Goal: Information Seeking & Learning: Learn about a topic

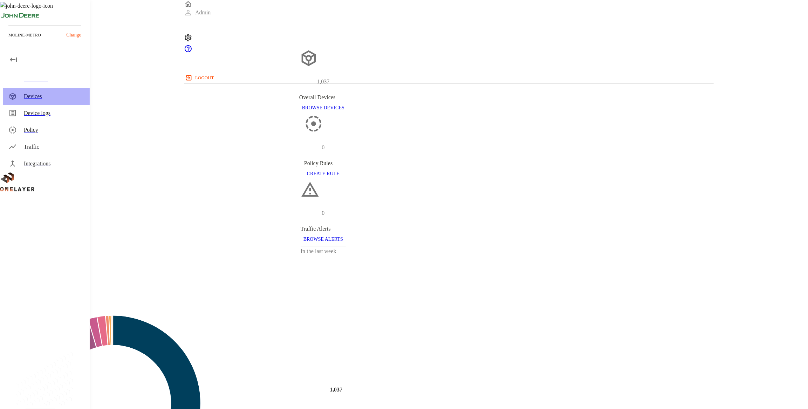
click at [42, 102] on div "Devices" at bounding box center [46, 96] width 87 height 17
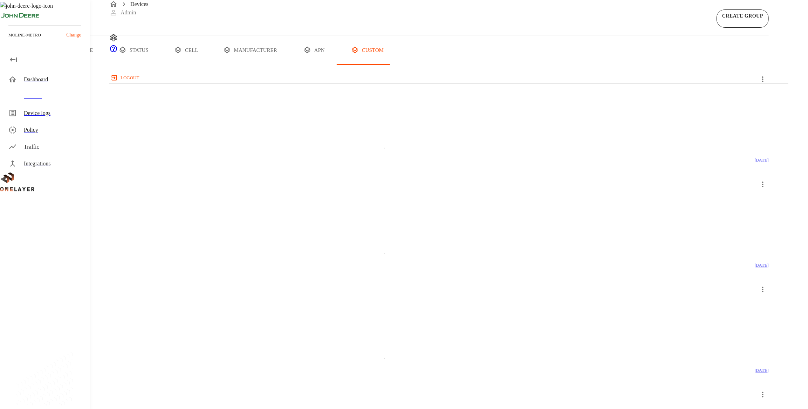
drag, startPoint x: 156, startPoint y: 77, endPoint x: 159, endPoint y: 80, distance: 4.5
click at [55, 65] on button "all devices" at bounding box center [27, 49] width 55 height 29
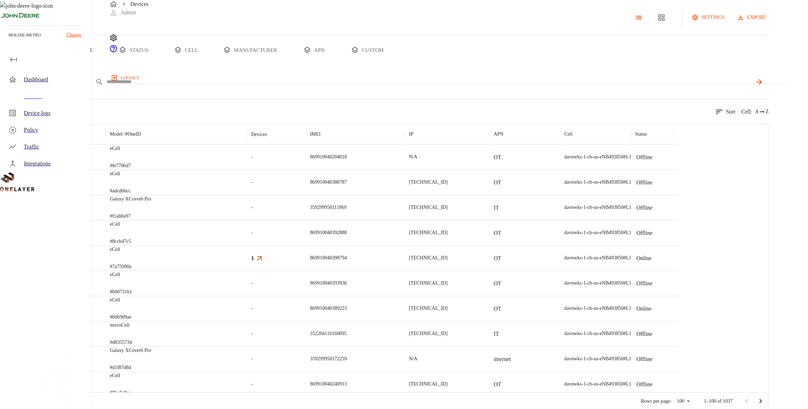
click at [177, 110] on body "Devices Admin logout moline-metro Change Dashboard Devices Device logs Policy T…" at bounding box center [404, 205] width 808 height 411
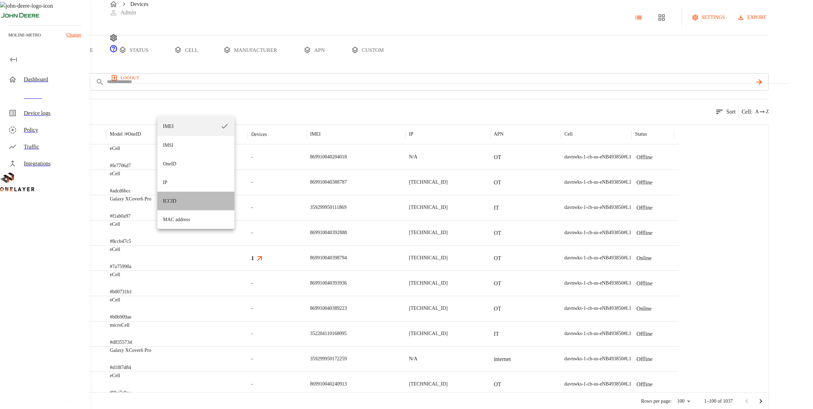
click at [195, 206] on li "ICCID" at bounding box center [195, 201] width 77 height 19
type input "*****"
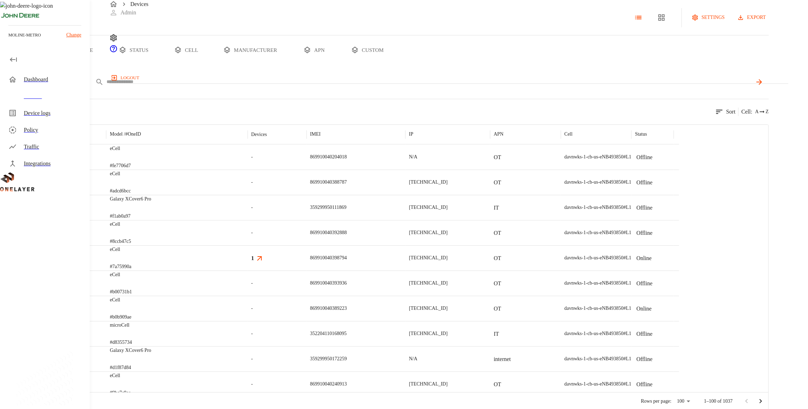
click at [278, 90] on div "ICCID *****" at bounding box center [409, 81] width 718 height 17
click at [277, 87] on input "text" at bounding box center [429, 82] width 646 height 10
type input "****"
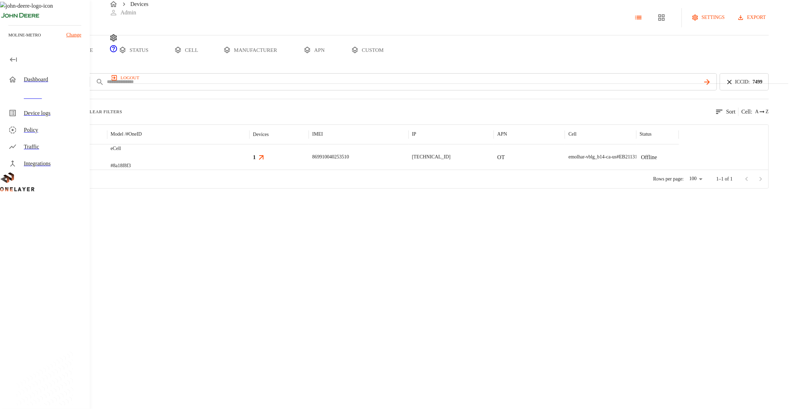
click at [249, 170] on div "eCell #8a18f8f3" at bounding box center [178, 156] width 142 height 25
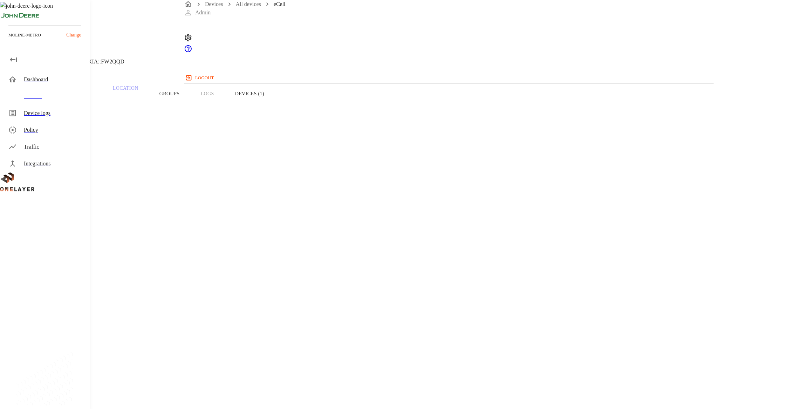
click at [459, 332] on p "10.137.78.5" at bounding box center [323, 336] width 613 height 8
click at [190, 109] on button "Groups" at bounding box center [169, 93] width 41 height 44
click at [452, 332] on p "10.137.78.5" at bounding box center [323, 336] width 613 height 8
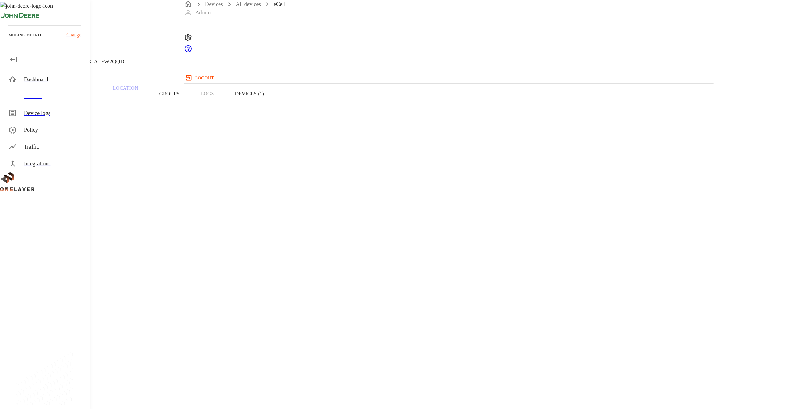
click at [452, 332] on p "10.137.78.5" at bounding box center [323, 336] width 613 height 8
click at [453, 332] on p "10.137.78.5" at bounding box center [323, 336] width 613 height 8
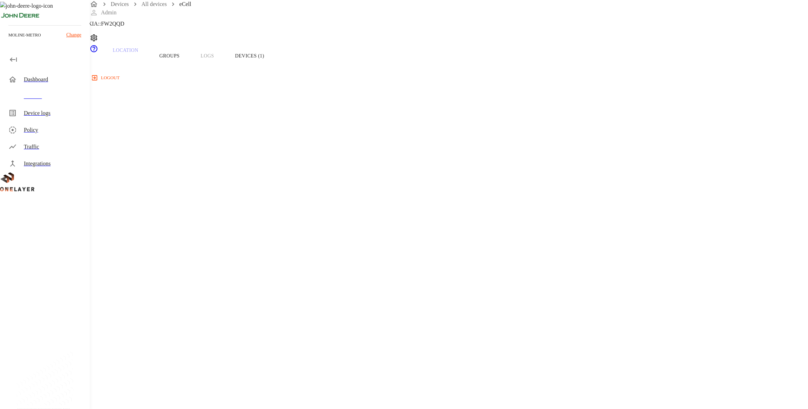
drag, startPoint x: 623, startPoint y: 115, endPoint x: 605, endPoint y: 93, distance: 27.9
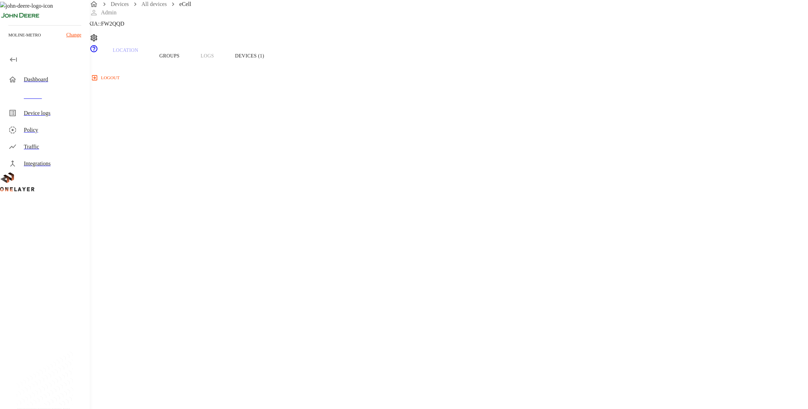
click at [467, 280] on section "IP address: 10.137.78.5" at bounding box center [323, 291] width 613 height 22
drag, startPoint x: 467, startPoint y: 92, endPoint x: 429, endPoint y: 97, distance: 38.5
click at [429, 280] on p "IP address:" at bounding box center [323, 284] width 613 height 8
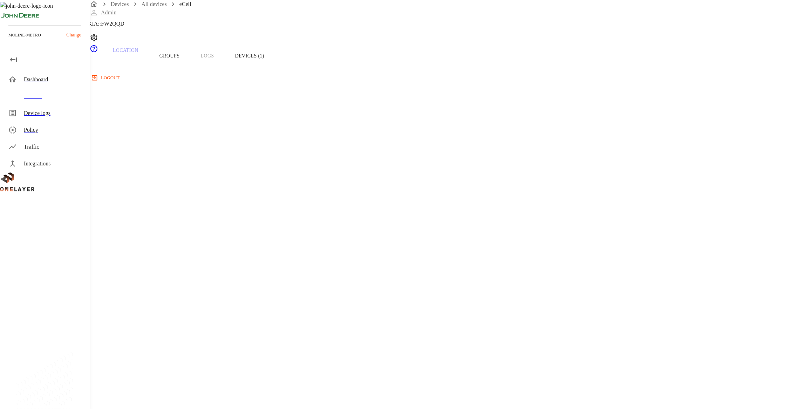
drag, startPoint x: 431, startPoint y: 94, endPoint x: 476, endPoint y: 93, distance: 45.6
click at [476, 280] on section "IP address: 10.137.78.5" at bounding box center [323, 291] width 613 height 22
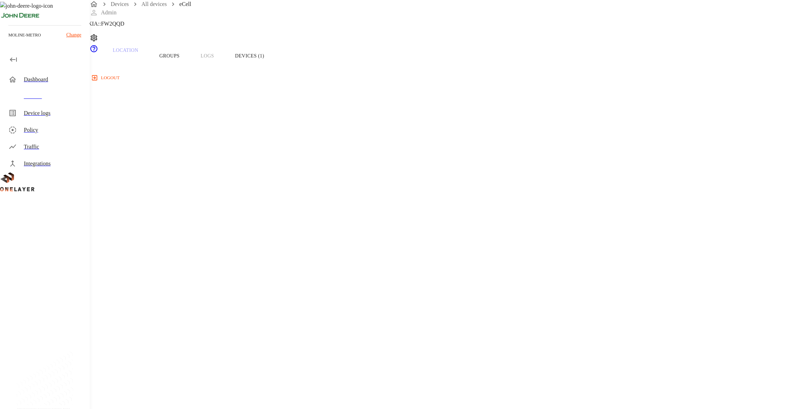
click at [476, 280] on section "IP address: 10.137.78.5" at bounding box center [323, 291] width 613 height 22
click at [65, 96] on div "Devices" at bounding box center [54, 96] width 60 height 8
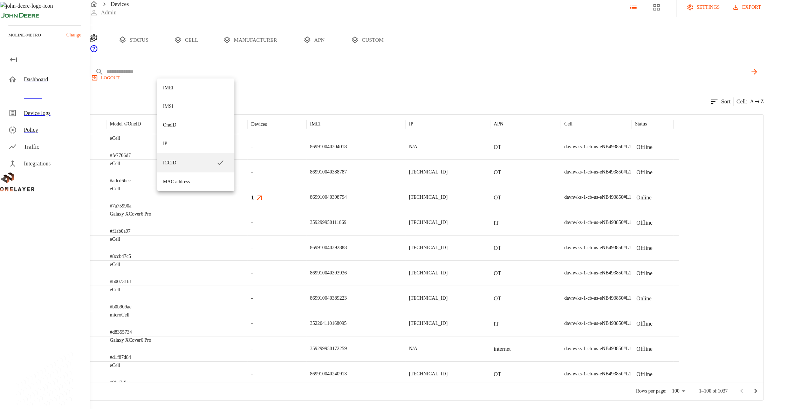
click at [185, 74] on body "Devices Admin logout moline-metro Change Dashboard Devices Device logs Policy T…" at bounding box center [404, 195] width 808 height 411
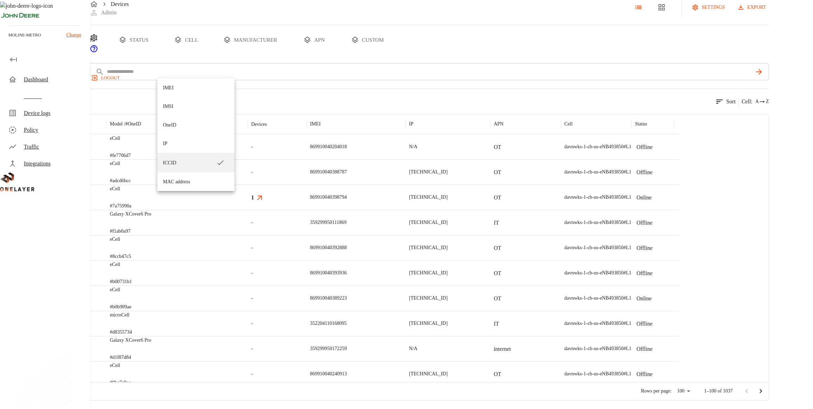
click at [188, 137] on li "IP" at bounding box center [195, 143] width 77 height 19
type input "**"
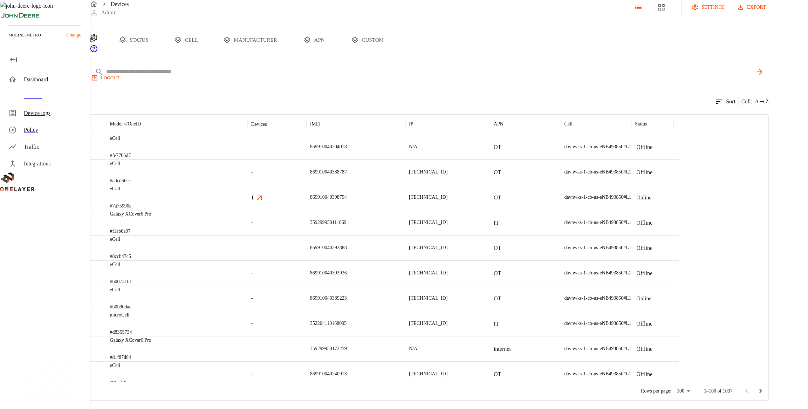
click at [246, 67] on input "text" at bounding box center [429, 72] width 646 height 10
paste input "**********"
type input "**********"
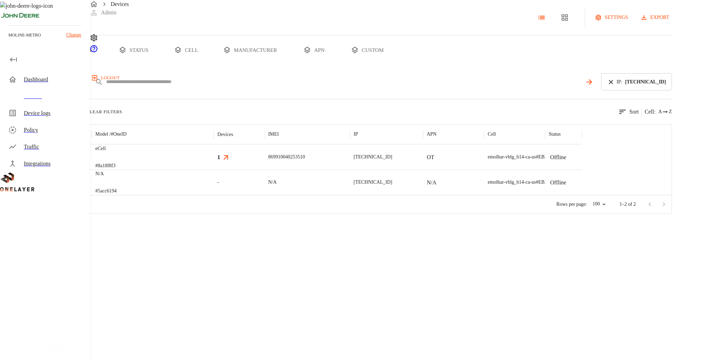
scroll to position [36, 0]
click at [214, 149] on div "eCell #8a18f8f3" at bounding box center [153, 156] width 122 height 25
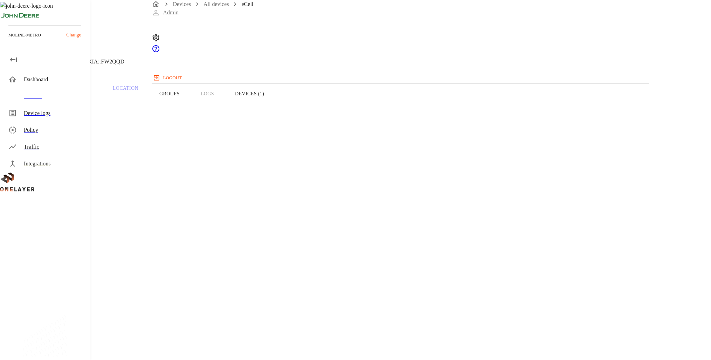
drag, startPoint x: 556, startPoint y: 152, endPoint x: 561, endPoint y: 156, distance: 5.8
drag, startPoint x: 566, startPoint y: 155, endPoint x: 537, endPoint y: 157, distance: 29.2
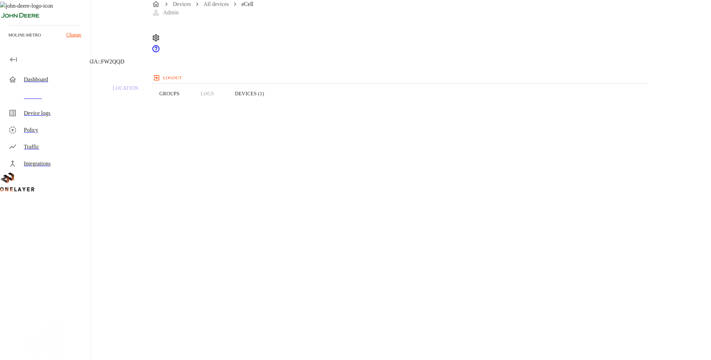
drag, startPoint x: 537, startPoint y: 157, endPoint x: 546, endPoint y: 166, distance: 12.6
click at [546, 166] on div "Device Type: Cellular Router Manufacturer: MultiTech Model: eCell Modem: EG12-G…" at bounding box center [284, 338] width 535 height 444
drag, startPoint x: 531, startPoint y: 164, endPoint x: 525, endPoint y: 165, distance: 6.5
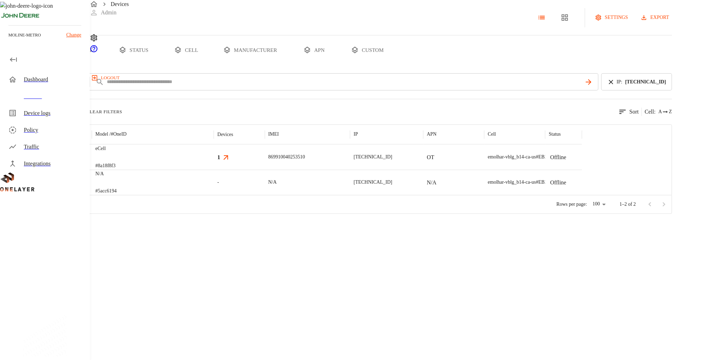
scroll to position [36, 0]
click at [350, 174] on div "N/A" at bounding box center [307, 182] width 85 height 25
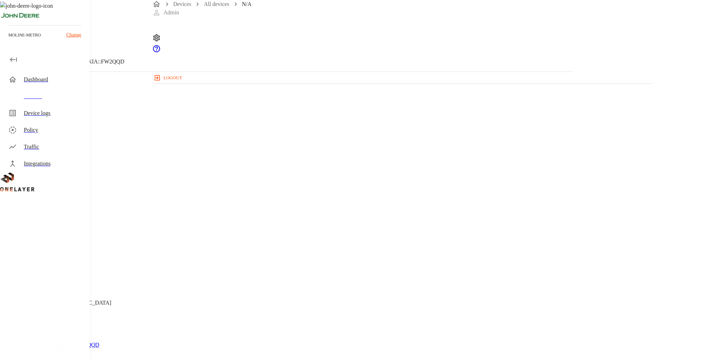
drag, startPoint x: 566, startPoint y: 133, endPoint x: 537, endPoint y: 135, distance: 29.1
drag, startPoint x: 537, startPoint y: 135, endPoint x: 604, endPoint y: 158, distance: 70.9
click at [556, 158] on div "Parent CPE: eCell Device Type: Non-Cellular Device Manufacturer: Keyence Corpor…" at bounding box center [286, 243] width 539 height 343
drag, startPoint x: 563, startPoint y: 120, endPoint x: 533, endPoint y: 120, distance: 30.8
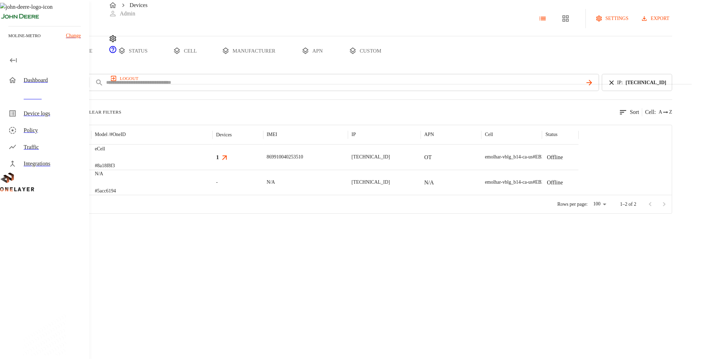
scroll to position [36, 0]
click at [214, 149] on div "eCell #8a18f8f3" at bounding box center [153, 156] width 122 height 25
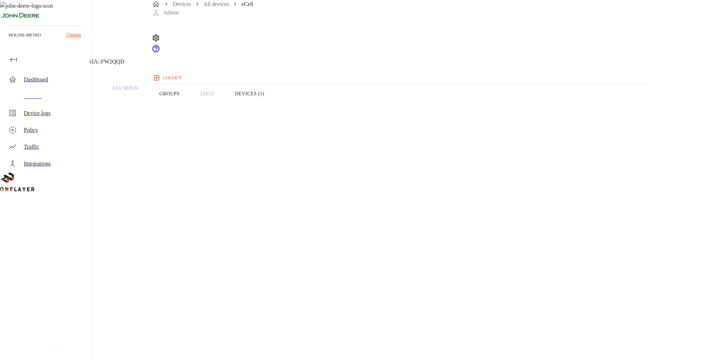
drag, startPoint x: 565, startPoint y: 156, endPoint x: 542, endPoint y: 156, distance: 23.5
drag, startPoint x: 563, startPoint y: 143, endPoint x: 548, endPoint y: 140, distance: 15.7
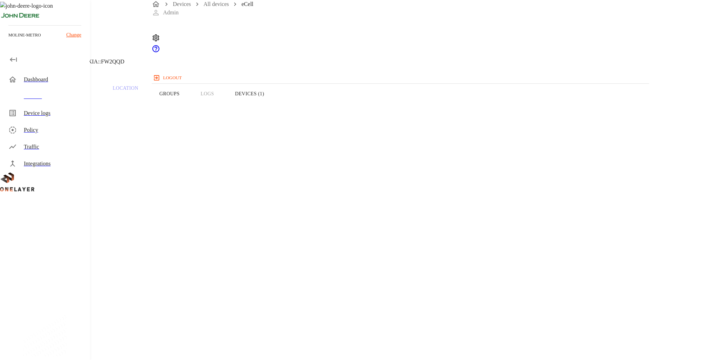
drag, startPoint x: 548, startPoint y: 140, endPoint x: 570, endPoint y: 175, distance: 41.3
click at [552, 176] on div "Device Type: Cellular Router Manufacturer: MultiTech Model: eCell Modem: EG12-G…" at bounding box center [284, 338] width 535 height 444
click at [275, 101] on button "Devices (1)" at bounding box center [250, 91] width 50 height 44
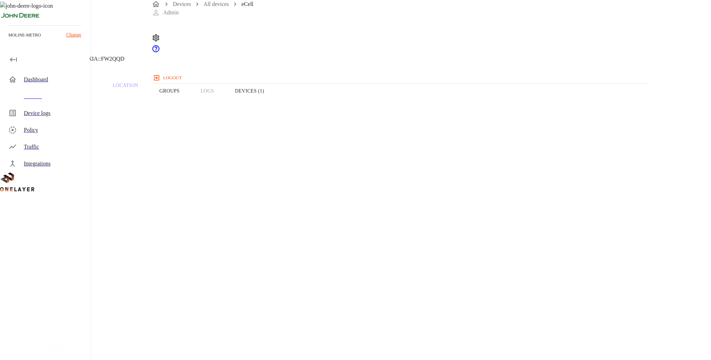
click at [62, 92] on div "Devices" at bounding box center [54, 96] width 60 height 8
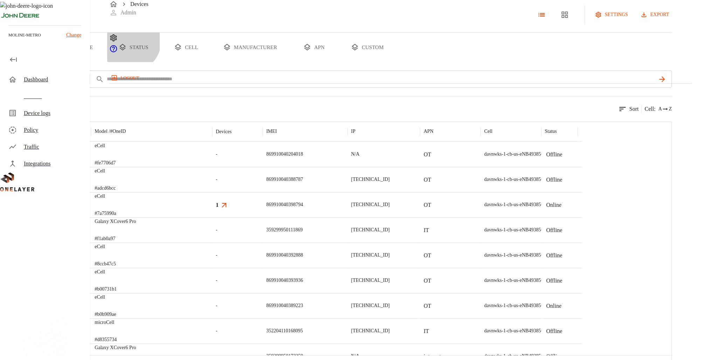
click at [160, 62] on button "status" at bounding box center [133, 47] width 53 height 29
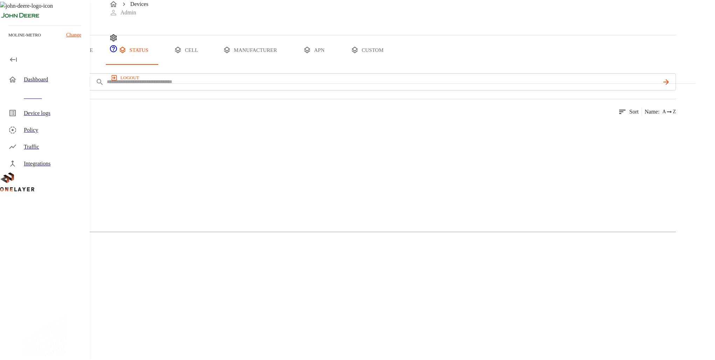
click at [53, 144] on div "Traffic" at bounding box center [54, 147] width 60 height 8
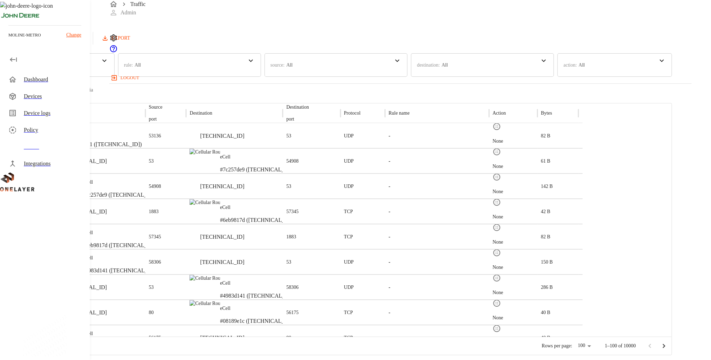
click at [61, 96] on div "Devices" at bounding box center [54, 96] width 60 height 8
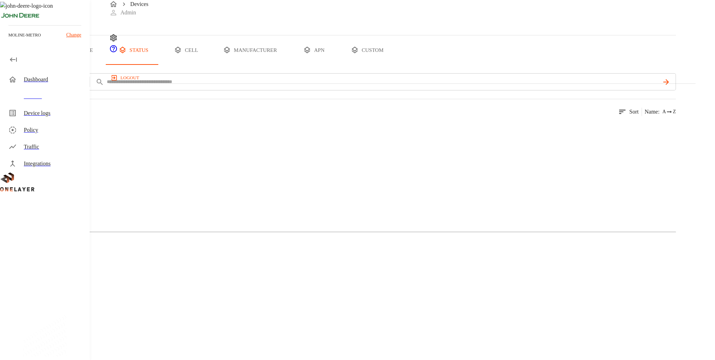
click at [159, 240] on div "Active 0 Devices 0 Models" at bounding box center [338, 190] width 676 height 142
click at [56, 145] on div "Traffic" at bounding box center [54, 147] width 60 height 8
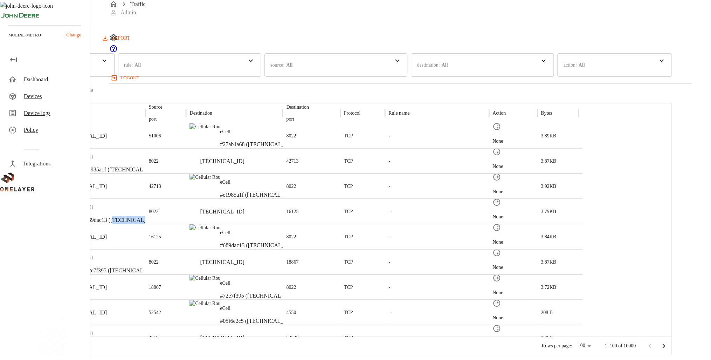
drag, startPoint x: 230, startPoint y: 212, endPoint x: 198, endPoint y: 211, distance: 32.2
click at [145, 211] on div "eCell #689dac13 (10.137.102.139)" at bounding box center [97, 211] width 97 height 25
click at [29, 214] on p "09:59:46 AM" at bounding box center [18, 215] width 22 height 6
drag, startPoint x: 122, startPoint y: 213, endPoint x: 142, endPoint y: 212, distance: 19.6
click at [49, 212] on div "10/09/2025 09:59:46 AM" at bounding box center [24, 211] width 48 height 25
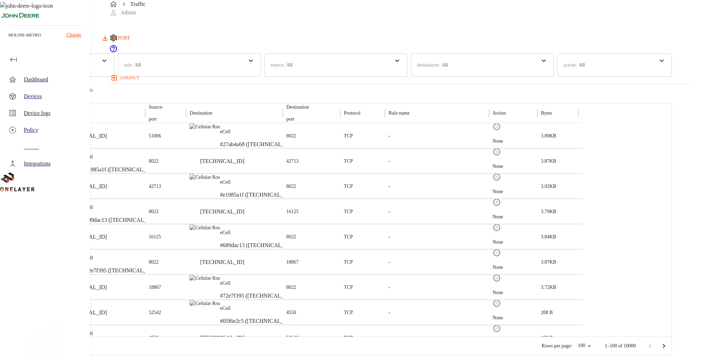
drag, startPoint x: 142, startPoint y: 212, endPoint x: 203, endPoint y: 215, distance: 61.4
click at [157, 216] on p "#689dac13 (10.137.102.139)" at bounding box center [120, 220] width 74 height 8
click at [157, 208] on p "eCell" at bounding box center [120, 207] width 74 height 7
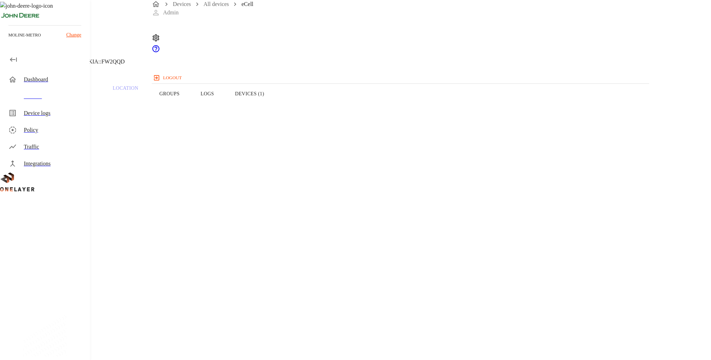
click at [56, 146] on div "Traffic" at bounding box center [54, 147] width 60 height 8
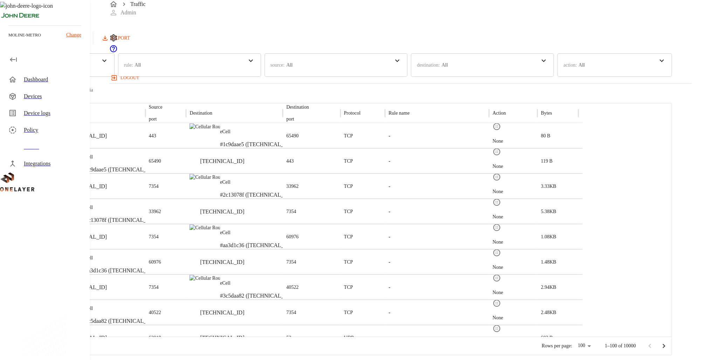
click at [32, 91] on div "Devices" at bounding box center [46, 96] width 87 height 17
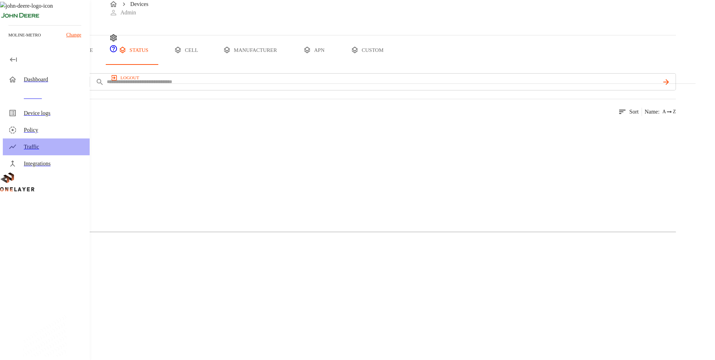
click at [63, 146] on div "Traffic" at bounding box center [54, 147] width 60 height 8
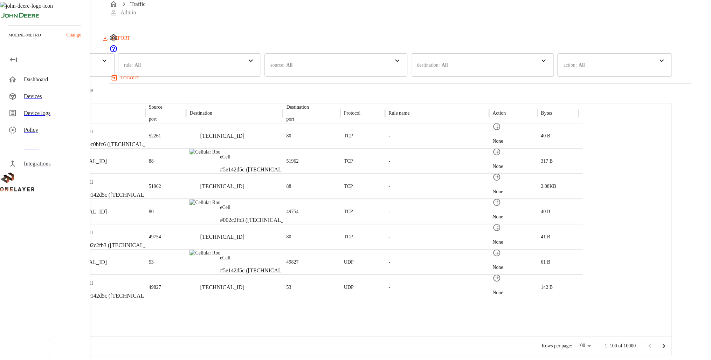
scroll to position [154, 0]
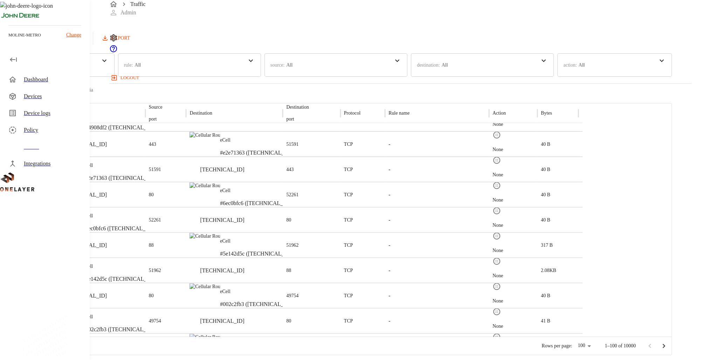
click at [157, 163] on p "eCell" at bounding box center [120, 165] width 74 height 7
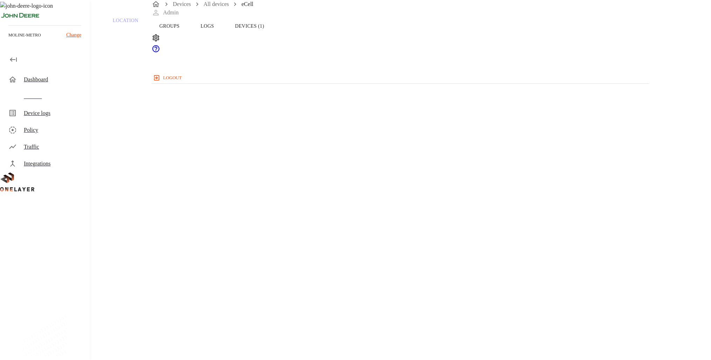
scroll to position [140, 0]
drag, startPoint x: 518, startPoint y: 206, endPoint x: 103, endPoint y: 179, distance: 415.7
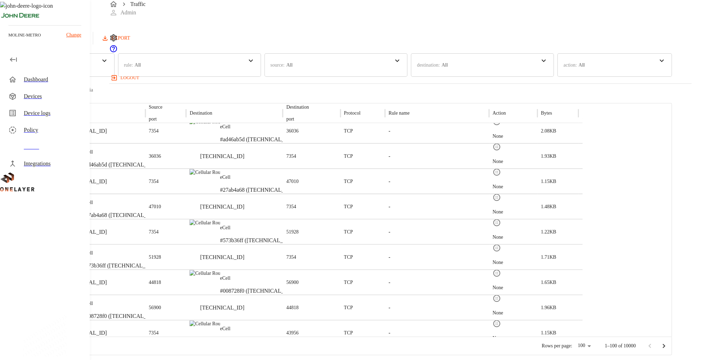
scroll to position [179, 0]
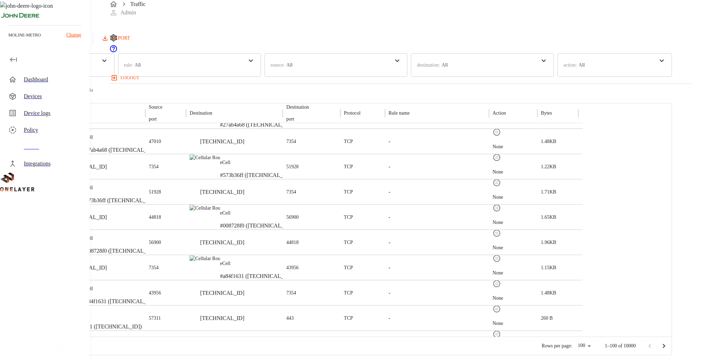
click at [156, 289] on p "eCell" at bounding box center [119, 288] width 73 height 7
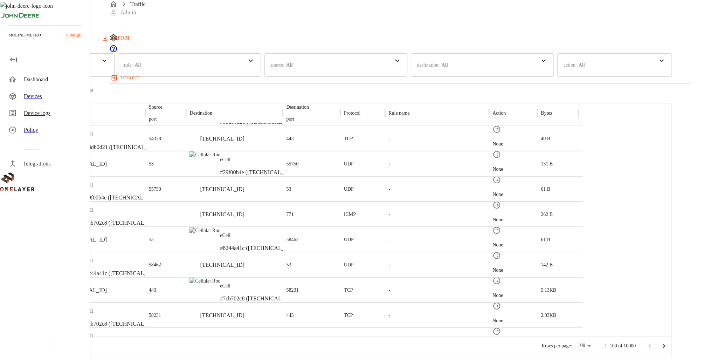
click at [157, 260] on p "eCell" at bounding box center [120, 260] width 74 height 7
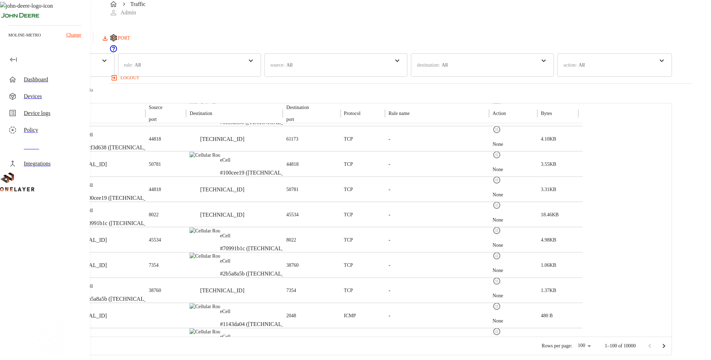
click at [157, 284] on p "eCell" at bounding box center [120, 285] width 74 height 7
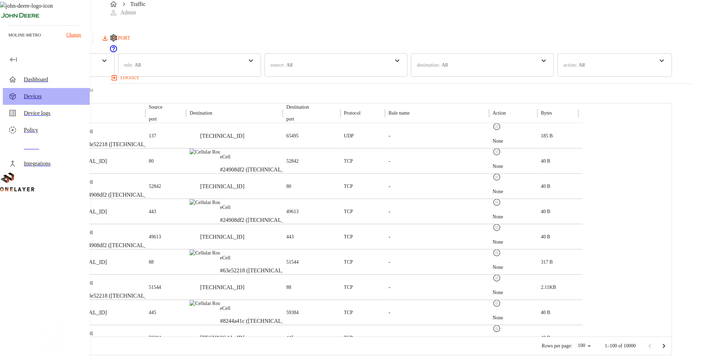
click at [74, 99] on div "Devices" at bounding box center [54, 96] width 60 height 8
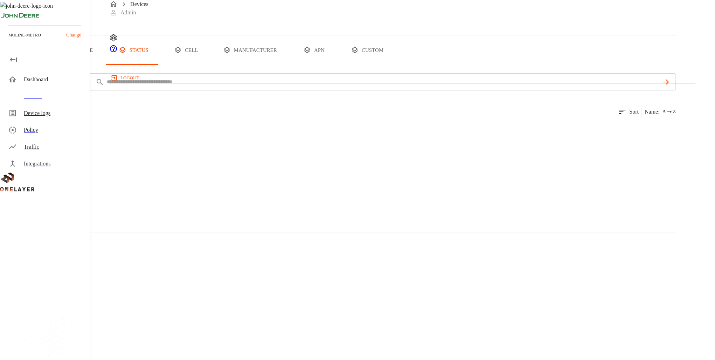
click at [165, 206] on div "Active 0 Devices 0 Models" at bounding box center [338, 190] width 676 height 142
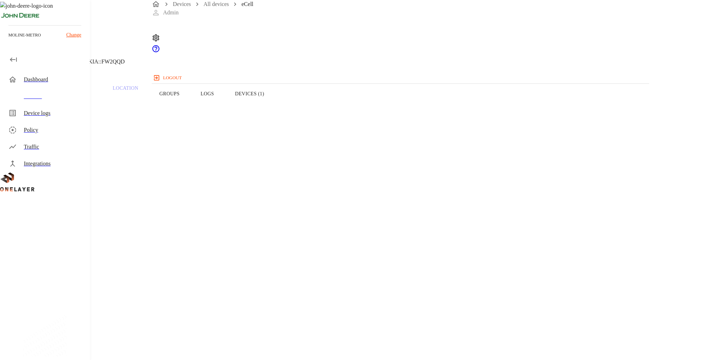
drag, startPoint x: 425, startPoint y: 174, endPoint x: 427, endPoint y: 169, distance: 5.8
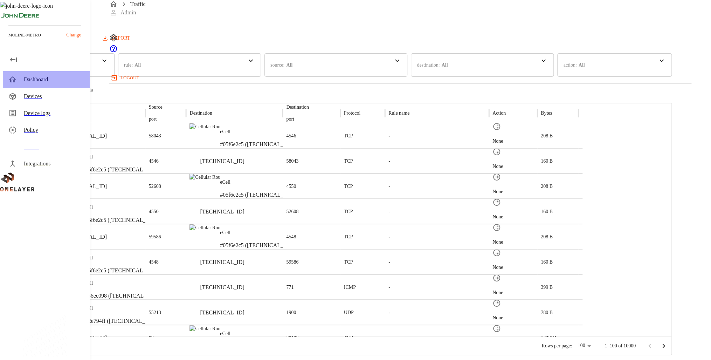
click at [68, 82] on div "Dashboard" at bounding box center [54, 79] width 60 height 8
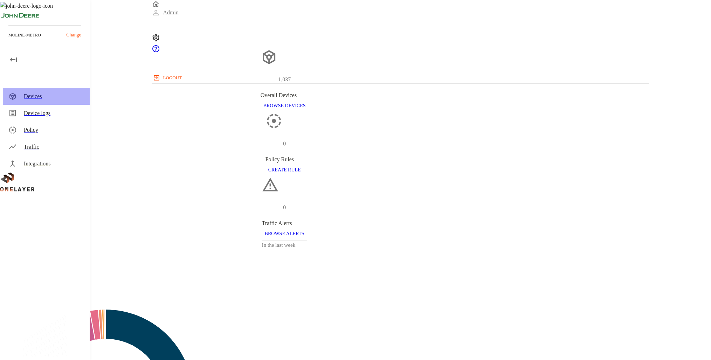
click at [74, 96] on div "Devices" at bounding box center [54, 96] width 60 height 8
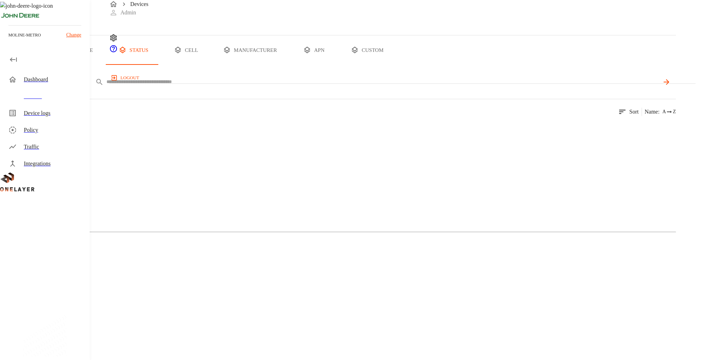
click at [176, 105] on body "Devices Admin logout moline-metro Change Dashboard Devices Device logs Policy T…" at bounding box center [357, 342] width 715 height 685
click at [187, 202] on li "ICCID" at bounding box center [195, 201] width 77 height 19
type input "*****"
click at [281, 87] on input "text" at bounding box center [383, 82] width 554 height 10
type input "****"
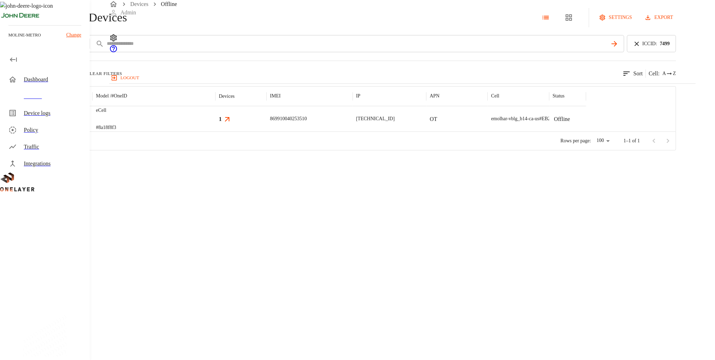
click at [116, 114] on p "eCell" at bounding box center [106, 110] width 20 height 7
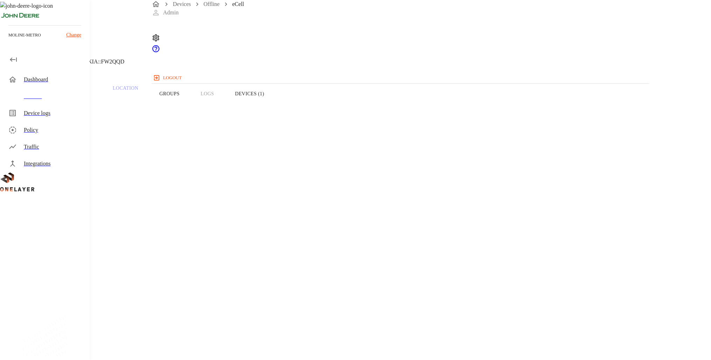
click at [395, 332] on p "10.137.78.5" at bounding box center [284, 336] width 535 height 8
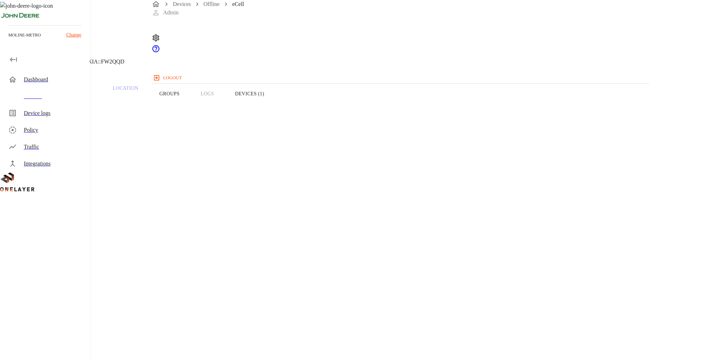
click at [395, 332] on p "10.137.78.5" at bounding box center [284, 336] width 535 height 8
drag, startPoint x: 395, startPoint y: 136, endPoint x: 401, endPoint y: 138, distance: 6.1
click at [275, 104] on button "Devices (1)" at bounding box center [250, 93] width 50 height 44
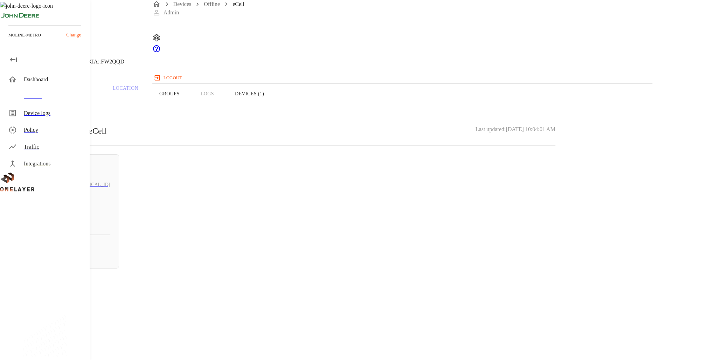
click at [110, 199] on div "N/A # 5acc6194" at bounding box center [68, 212] width 85 height 28
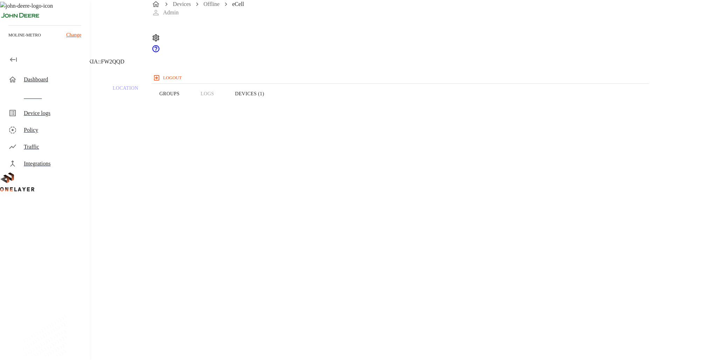
click at [59, 277] on span "869910040253510" at bounding box center [38, 280] width 42 height 6
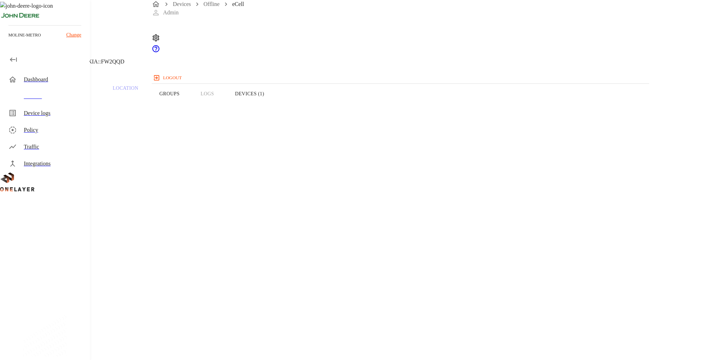
copy span "8900099200002777499"
click at [416, 332] on p "10.137.78.5" at bounding box center [284, 336] width 535 height 8
copy p "10.137.78.5"
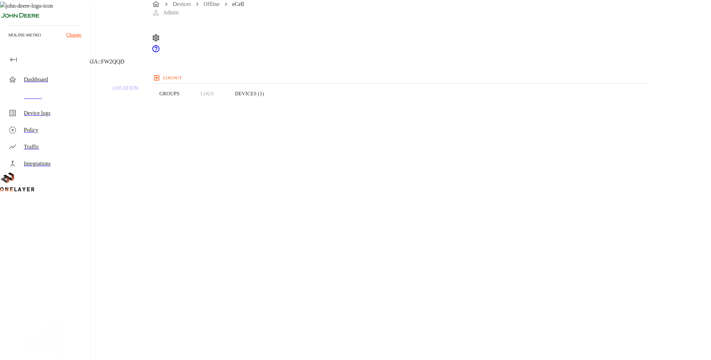
click at [404, 332] on p "10.137.78.5" at bounding box center [284, 336] width 535 height 8
click at [57, 98] on div "Devices" at bounding box center [54, 96] width 60 height 8
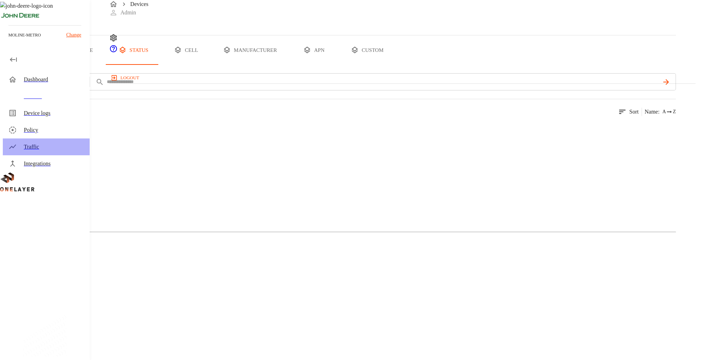
click at [41, 145] on div "Traffic" at bounding box center [54, 147] width 60 height 8
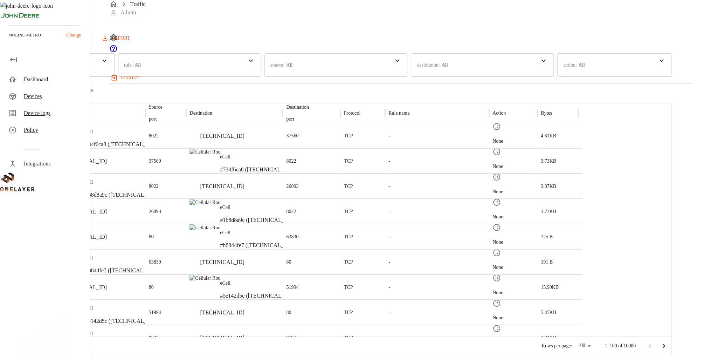
click at [284, 69] on p "source :" at bounding box center [277, 64] width 14 height 7
click at [321, 109] on button "IP" at bounding box center [296, 115] width 49 height 12
click at [340, 127] on input "text" at bounding box center [313, 136] width 54 height 19
paste input "**********"
type input "**********"
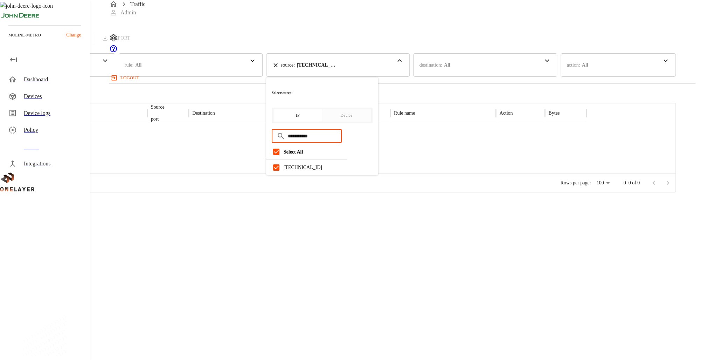
click at [115, 66] on div "time : Last 24 hours" at bounding box center [57, 64] width 115 height 23
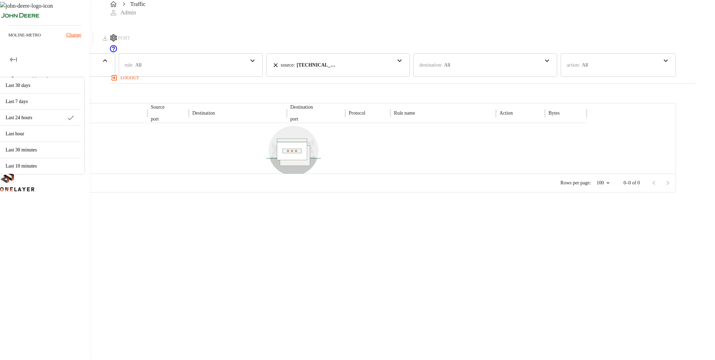
click at [75, 85] on p "Last 30 days" at bounding box center [40, 85] width 69 height 7
click at [81, 94] on div "Last 7 days" at bounding box center [40, 102] width 81 height 16
click at [250, 85] on div "Loading results count Clear Filters" at bounding box center [338, 89] width 676 height 9
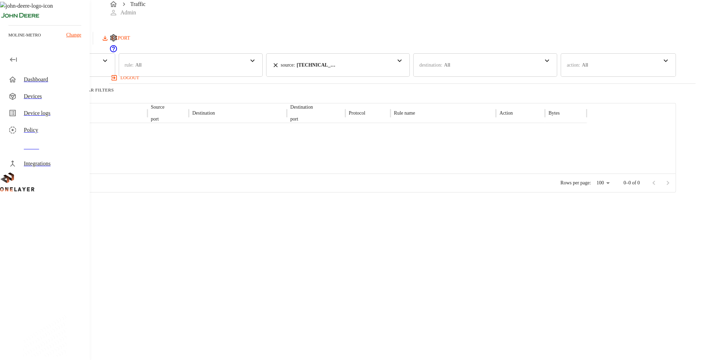
click at [279, 68] on icon at bounding box center [275, 65] width 7 height 7
click at [56, 108] on div "Device logs" at bounding box center [46, 113] width 87 height 17
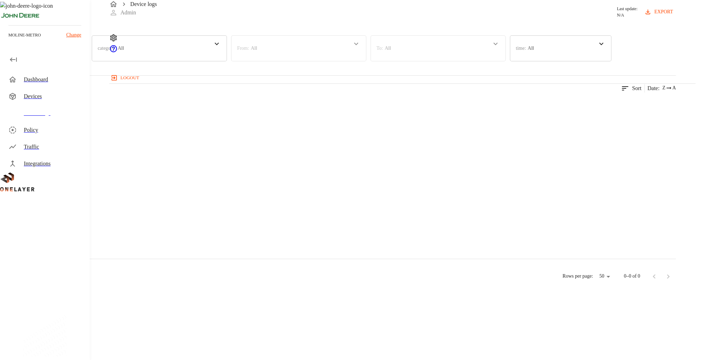
click at [56, 102] on div "Devices" at bounding box center [46, 96] width 87 height 17
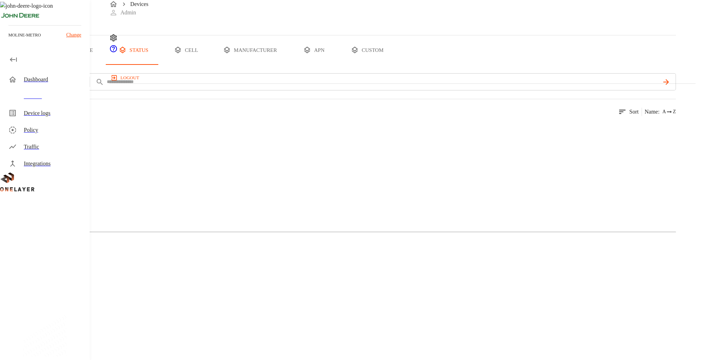
click at [60, 140] on div "Traffic" at bounding box center [46, 146] width 87 height 17
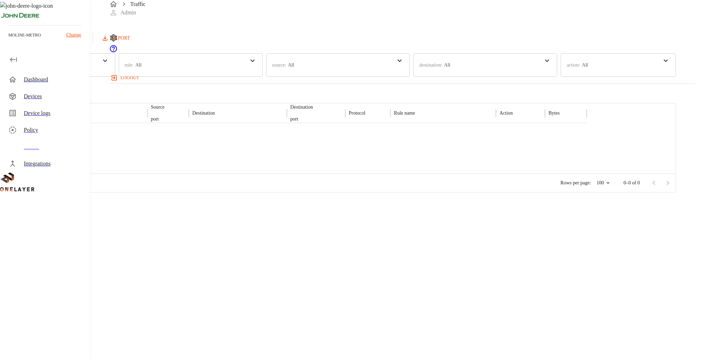
click at [56, 19] on div at bounding box center [45, 12] width 90 height 25
click at [36, 11] on icon at bounding box center [20, 15] width 40 height 11
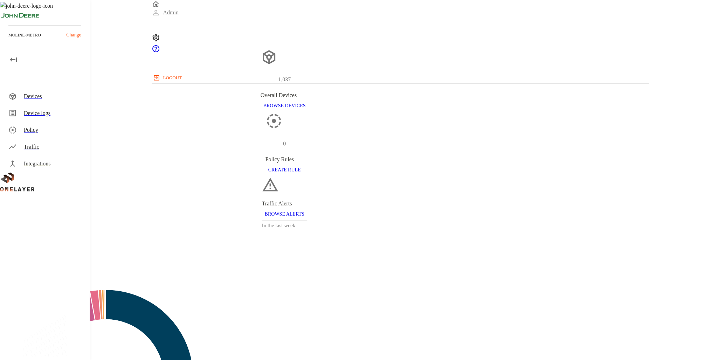
click at [37, 151] on div "Traffic" at bounding box center [46, 146] width 87 height 17
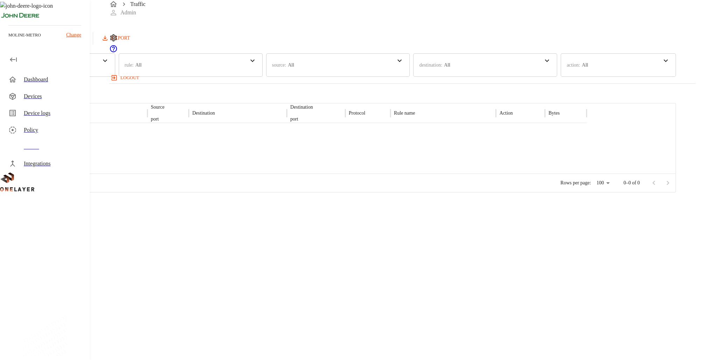
click at [451, 67] on p "All" at bounding box center [447, 64] width 6 height 7
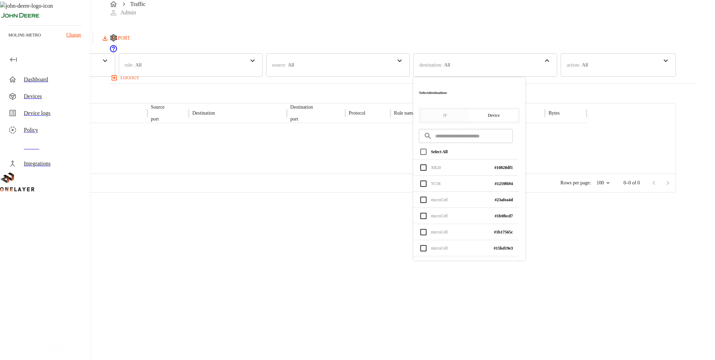
click at [498, 127] on input "text" at bounding box center [474, 136] width 78 height 19
click at [469, 109] on button "IP" at bounding box center [445, 115] width 49 height 12
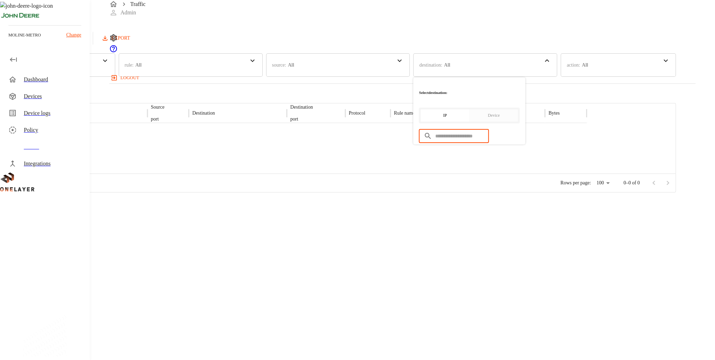
click at [489, 127] on input "text" at bounding box center [462, 136] width 54 height 19
paste input "**********"
type input "**********"
click at [487, 192] on main "**********" at bounding box center [338, 96] width 676 height 192
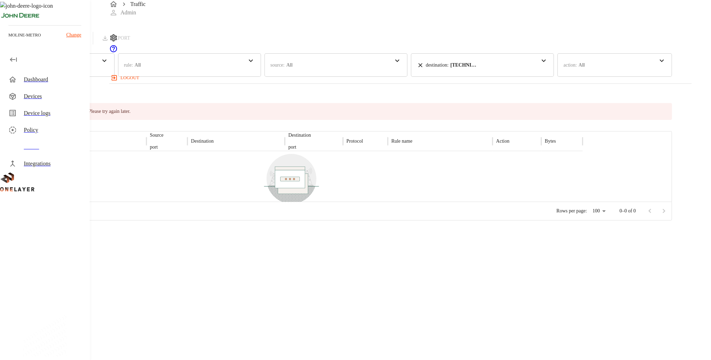
click at [47, 93] on div "Devices" at bounding box center [54, 96] width 60 height 8
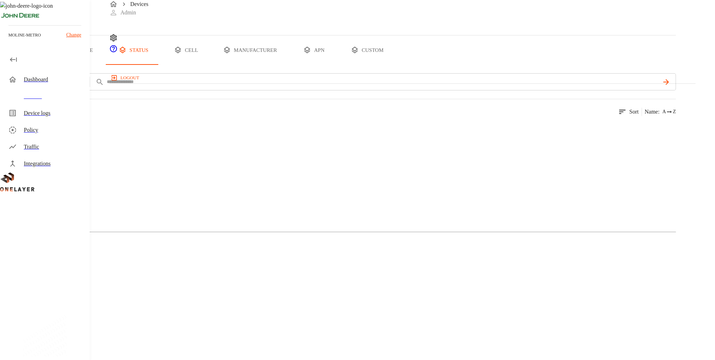
click at [43, 145] on div "Traffic" at bounding box center [54, 147] width 60 height 8
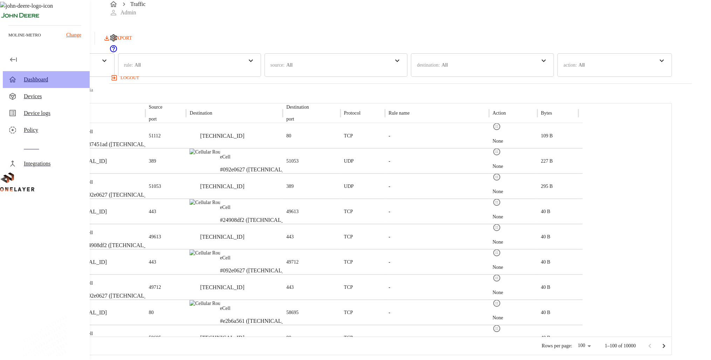
click at [41, 85] on div "Dashboard" at bounding box center [46, 79] width 87 height 17
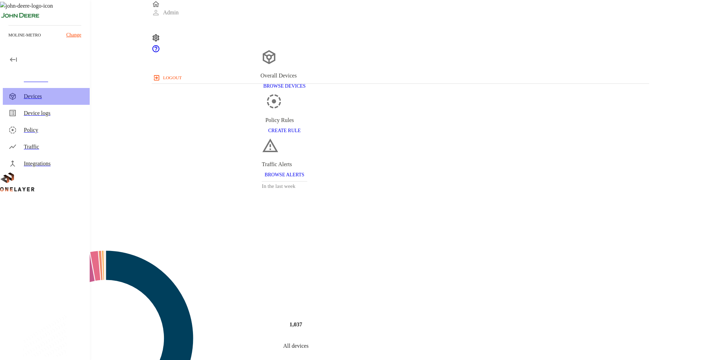
click at [46, 97] on div "Devices" at bounding box center [54, 96] width 60 height 8
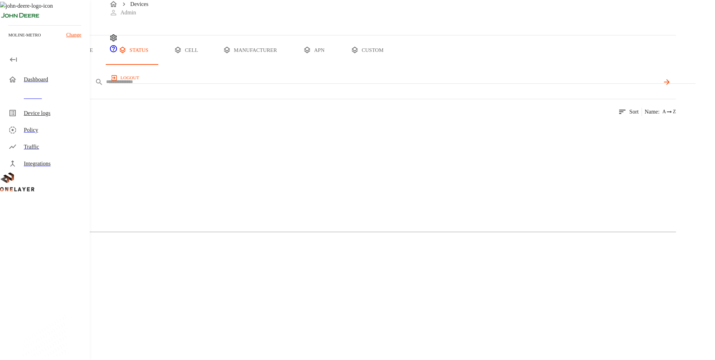
click at [240, 87] on input "text" at bounding box center [383, 82] width 554 height 10
click at [55, 65] on button "all devices" at bounding box center [27, 49] width 55 height 29
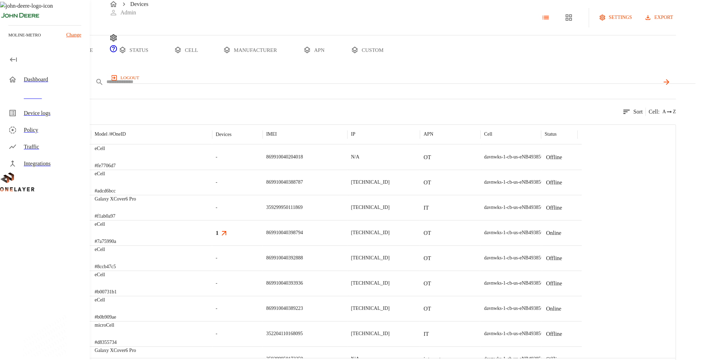
click at [171, 110] on body "Devices Admin logout moline-metro Change Dashboard Devices Device logs Policy T…" at bounding box center [357, 188] width 715 height 376
click at [199, 188] on li "IP" at bounding box center [195, 181] width 77 height 19
type input "**"
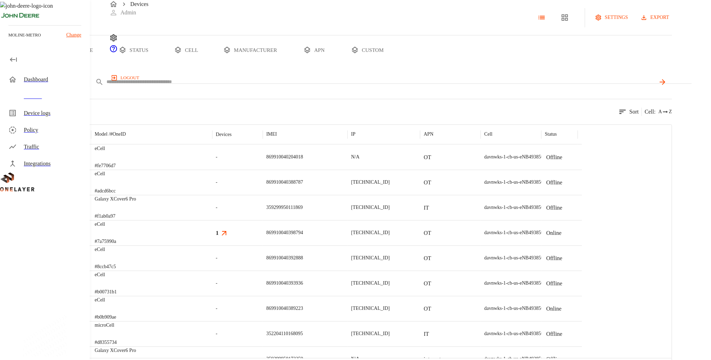
click at [232, 90] on div "IP **" at bounding box center [361, 81] width 622 height 17
click at [238, 87] on input "text" at bounding box center [380, 82] width 549 height 10
type input "**********"
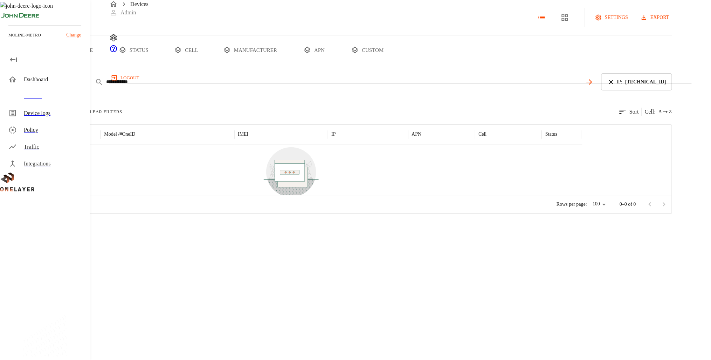
type input "**********"
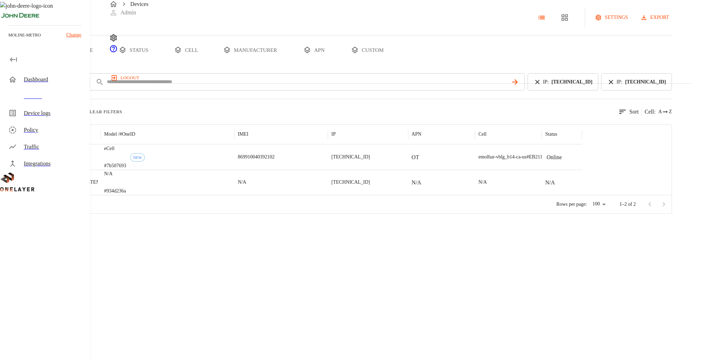
click at [541, 86] on icon at bounding box center [538, 82] width 8 height 8
click at [234, 170] on div "eCell #7b507693 NEW" at bounding box center [168, 156] width 134 height 25
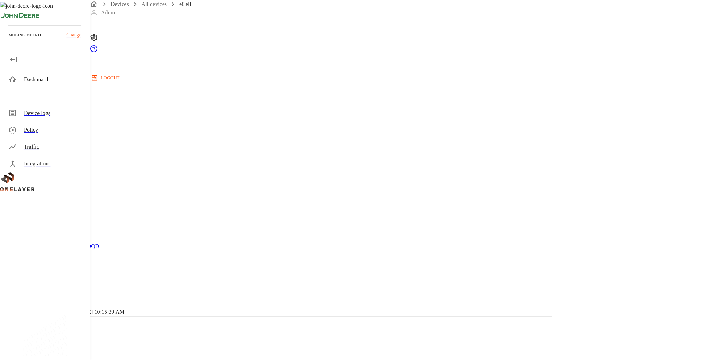
scroll to position [247, 0]
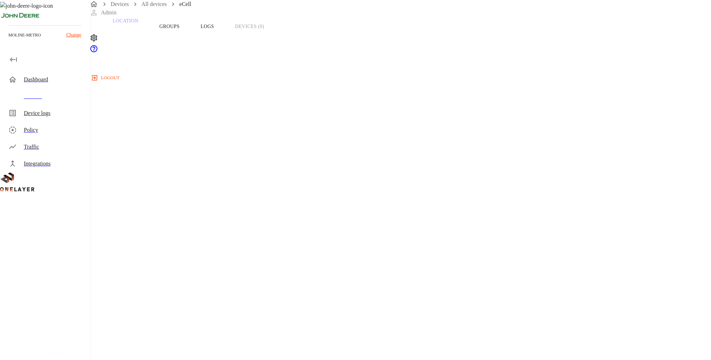
scroll to position [130, 0]
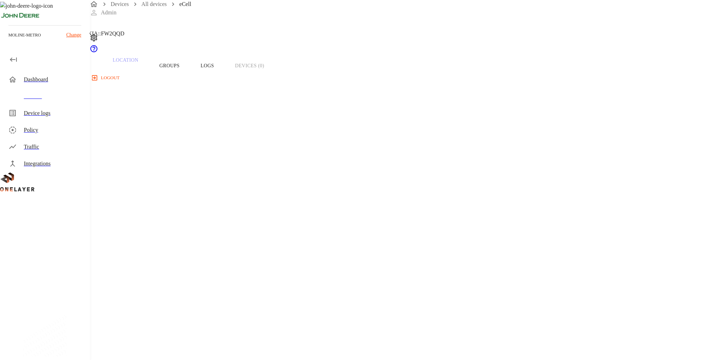
drag, startPoint x: 547, startPoint y: 117, endPoint x: 607, endPoint y: 117, distance: 59.9
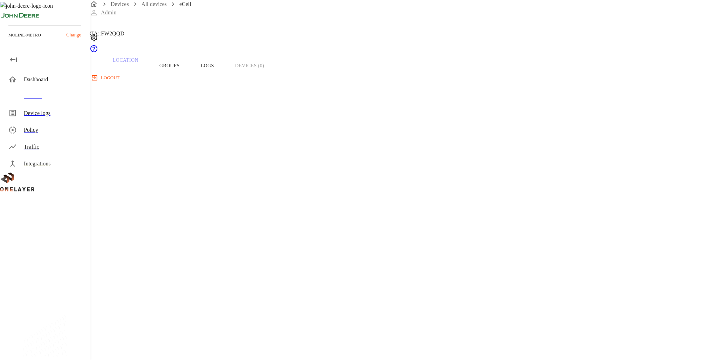
drag, startPoint x: 577, startPoint y: 119, endPoint x: 587, endPoint y: 167, distance: 48.9
click at [552, 167] on div "Device Type: Cellular Router Manufacturer: MultiTech Model: eCell Modem: N/A On…" at bounding box center [284, 309] width 535 height 443
drag, startPoint x: 397, startPoint y: 249, endPoint x: 455, endPoint y: 248, distance: 58.9
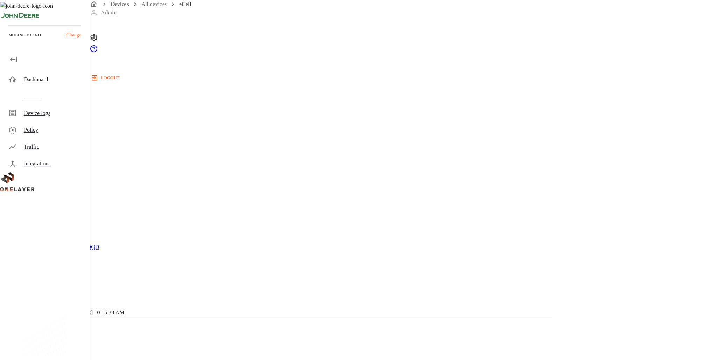
drag, startPoint x: 404, startPoint y: 268, endPoint x: 318, endPoint y: 233, distance: 93.0
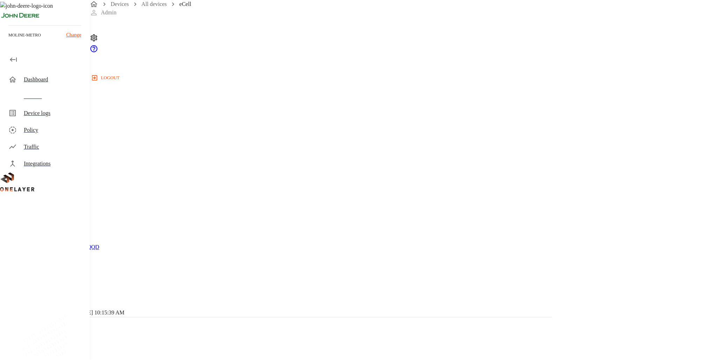
drag, startPoint x: 318, startPoint y: 233, endPoint x: 422, endPoint y: 279, distance: 113.4
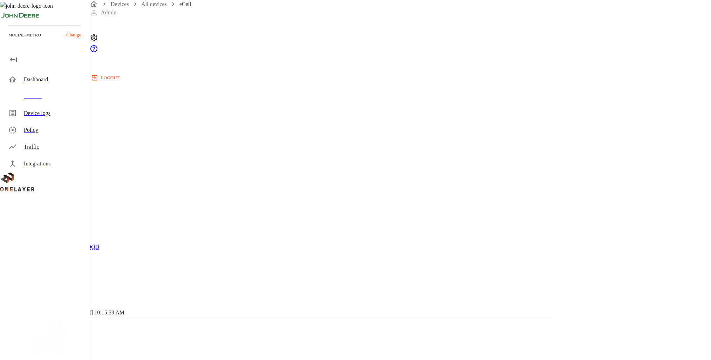
drag, startPoint x: 417, startPoint y: 273, endPoint x: 324, endPoint y: 228, distance: 103.4
drag, startPoint x: 314, startPoint y: 269, endPoint x: 372, endPoint y: 271, distance: 58.2
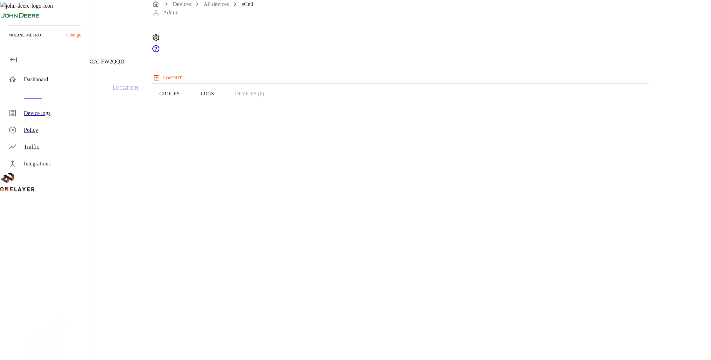
copy span "999400000627723"
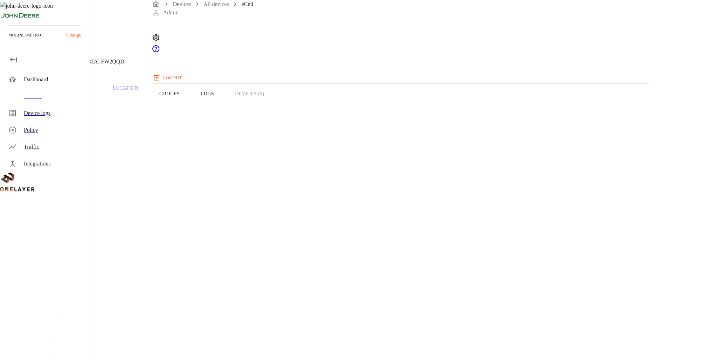
click at [58, 114] on div "Device logs" at bounding box center [54, 113] width 60 height 8
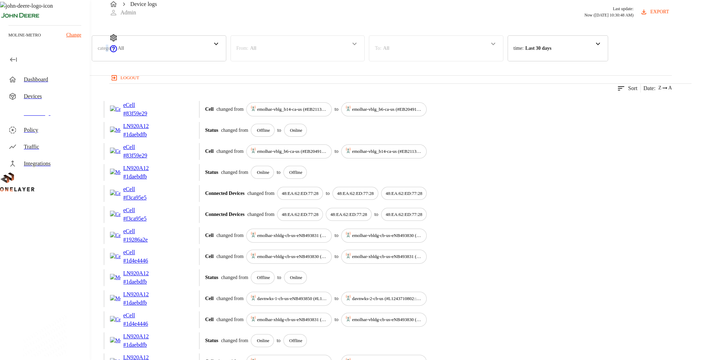
click at [116, 52] on p "category :" at bounding box center [107, 47] width 18 height 7
click at [167, 122] on p "IMSI" at bounding box center [131, 118] width 69 height 7
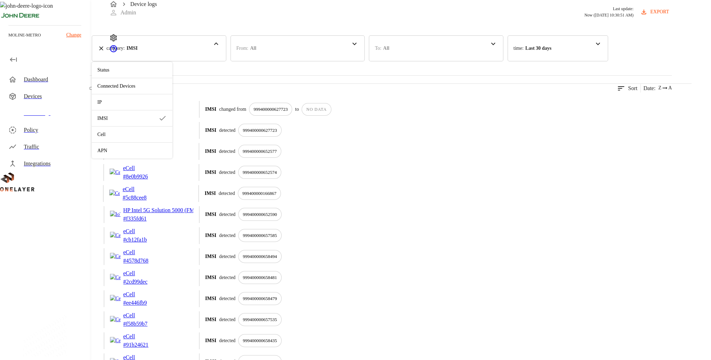
click at [512, 139] on div "10/09/2025 08:40:25 AM eCell # 7b507693 IMSI detected 999400000627723" at bounding box center [336, 130] width 672 height 17
click at [293, 116] on div "999400000627723" at bounding box center [270, 109] width 43 height 13
click at [288, 113] on p "999400000627723" at bounding box center [271, 109] width 34 height 7
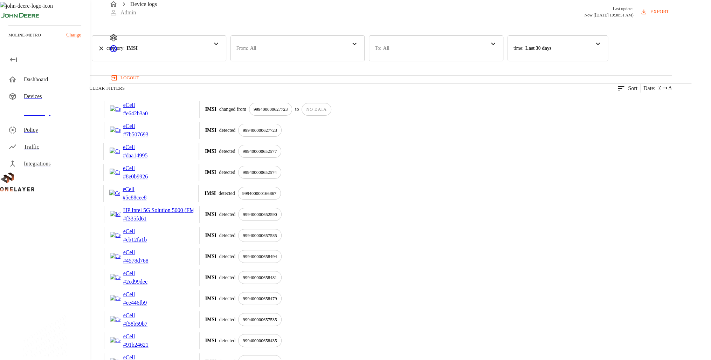
click at [277, 134] on p "999400000627723" at bounding box center [260, 130] width 34 height 7
click at [158, 109] on p "eCell" at bounding box center [140, 105] width 35 height 8
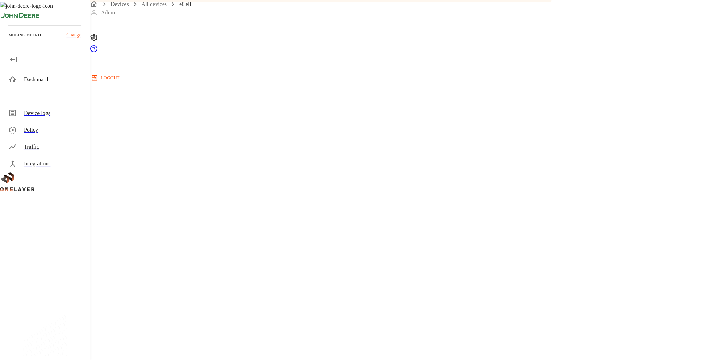
scroll to position [44, 0]
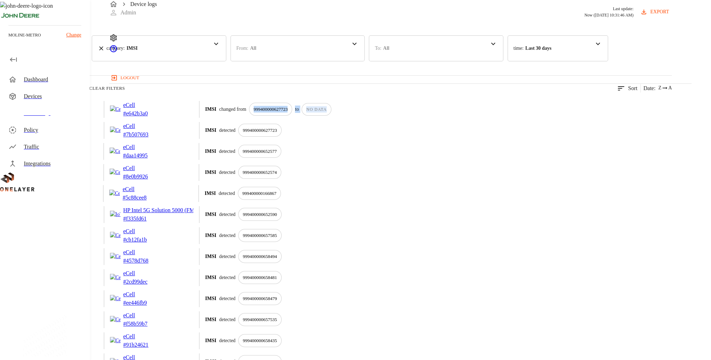
drag, startPoint x: 375, startPoint y: 131, endPoint x: 507, endPoint y: 135, distance: 131.8
click at [507, 116] on div "IMSI changed from 999400000627723 to NO DATA" at bounding box center [438, 109] width 467 height 13
click at [282, 137] on div "999400000627723" at bounding box center [259, 130] width 43 height 13
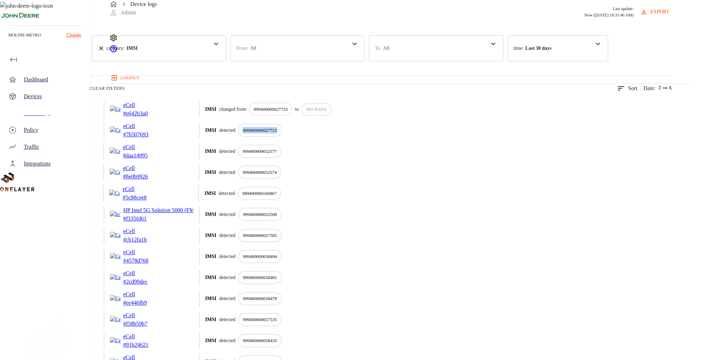
drag, startPoint x: 381, startPoint y: 151, endPoint x: 375, endPoint y: 156, distance: 7.9
click at [277, 134] on p "999400000627723" at bounding box center [260, 130] width 34 height 7
click at [158, 118] on p "# e642b3a0" at bounding box center [140, 113] width 35 height 8
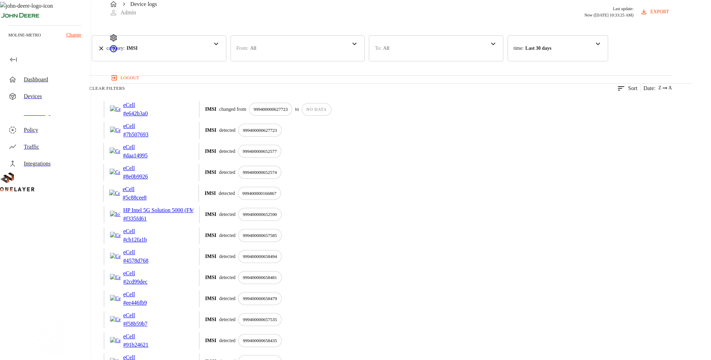
click at [158, 130] on p "eCell" at bounding box center [140, 126] width 35 height 8
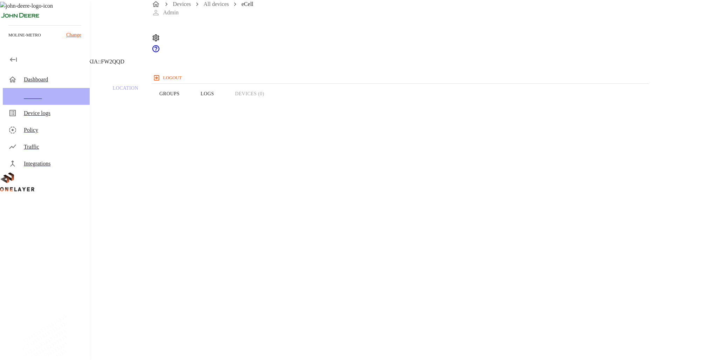
drag, startPoint x: 59, startPoint y: 90, endPoint x: 56, endPoint y: 80, distance: 10.6
click at [59, 90] on div "Devices" at bounding box center [46, 96] width 87 height 17
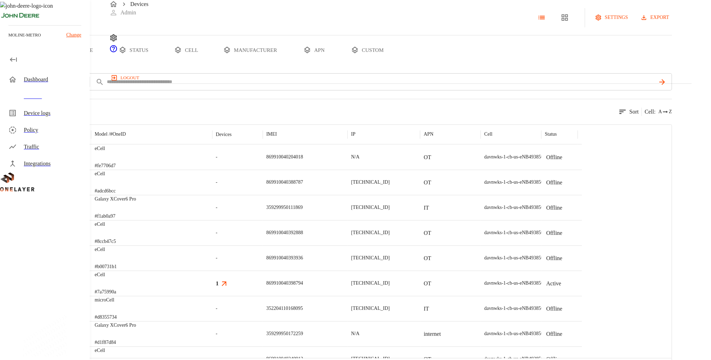
click at [56, 78] on div "Dashboard" at bounding box center [54, 79] width 60 height 8
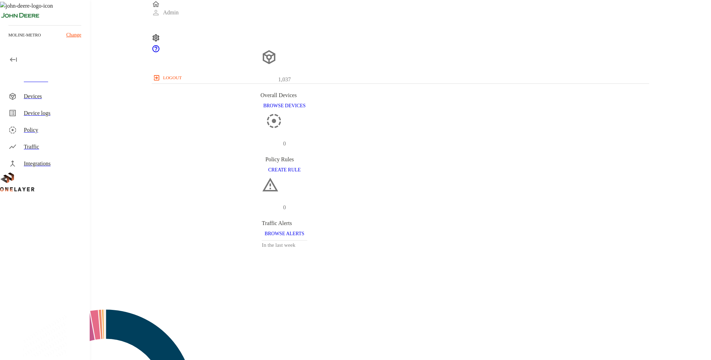
click at [49, 93] on div "Devices" at bounding box center [54, 96] width 60 height 8
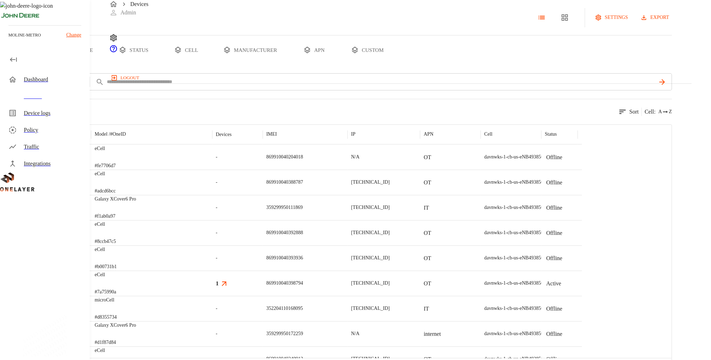
click at [160, 65] on button "status" at bounding box center [133, 49] width 53 height 29
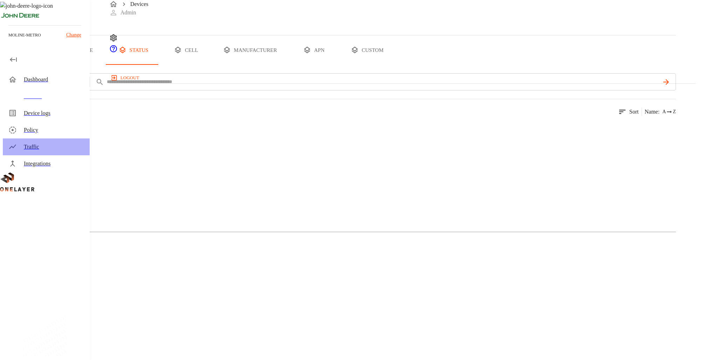
click at [49, 148] on div "Traffic" at bounding box center [54, 147] width 60 height 8
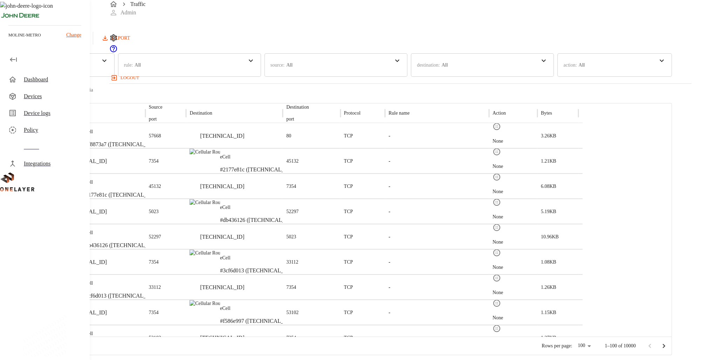
click at [55, 77] on div "Dashboard" at bounding box center [54, 79] width 60 height 8
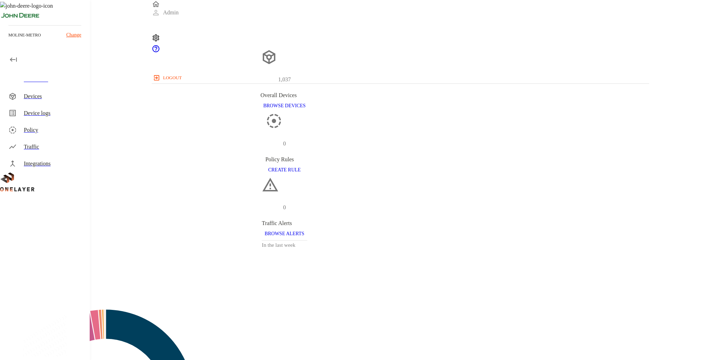
click at [40, 94] on div "Devices" at bounding box center [54, 96] width 60 height 8
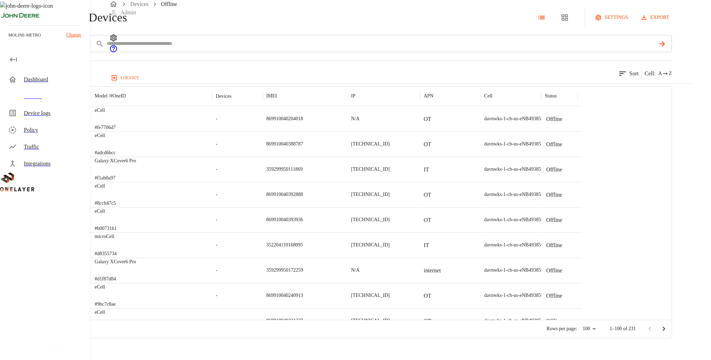
click at [48, 52] on button "add filter" at bounding box center [24, 43] width 48 height 17
click at [229, 90] on div at bounding box center [355, 180] width 711 height 360
click at [420, 131] on div "N/A" at bounding box center [384, 118] width 73 height 25
drag, startPoint x: 469, startPoint y: 150, endPoint x: 463, endPoint y: 157, distance: 9.4
click at [420, 131] on div "N/A" at bounding box center [384, 118] width 73 height 25
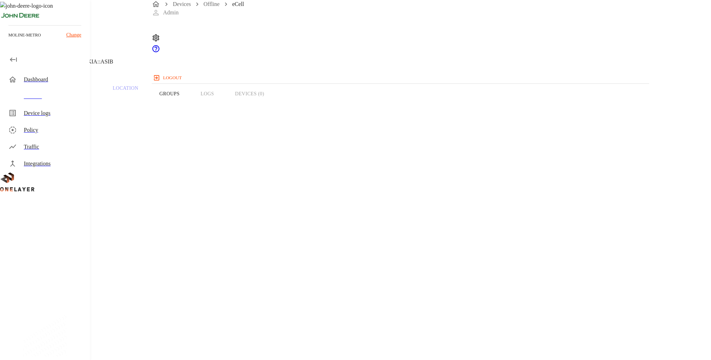
drag, startPoint x: 542, startPoint y: 157, endPoint x: 552, endPoint y: 154, distance: 10.5
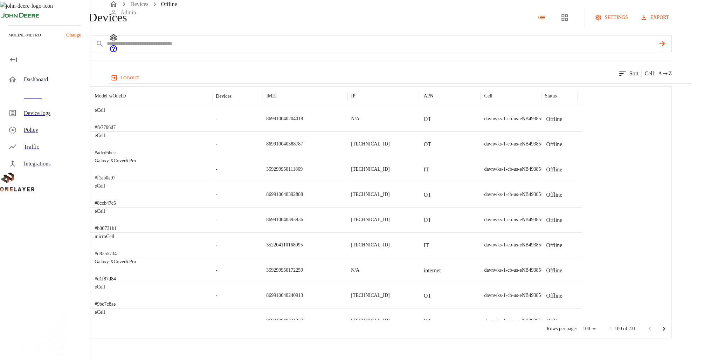
click at [147, 106] on div "Offline Devices settings export add filter IP ** 231 results match your criteri…" at bounding box center [336, 169] width 672 height 338
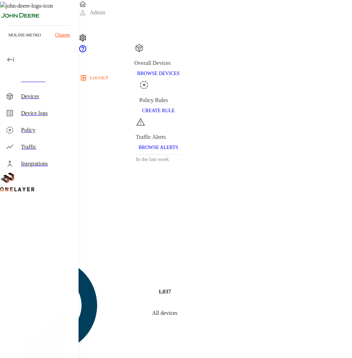
click at [71, 33] on div "moline-metro Change" at bounding box center [39, 37] width 78 height 25
click at [63, 34] on p "Change" at bounding box center [62, 34] width 15 height 7
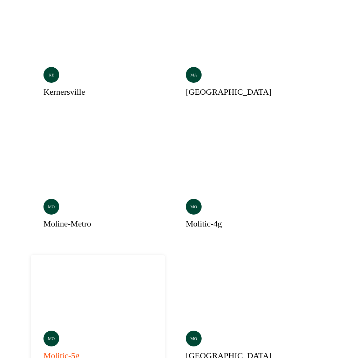
scroll to position [433, 0]
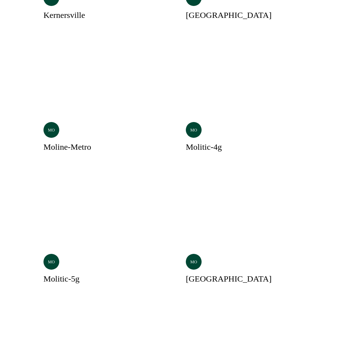
scroll to position [405, 0]
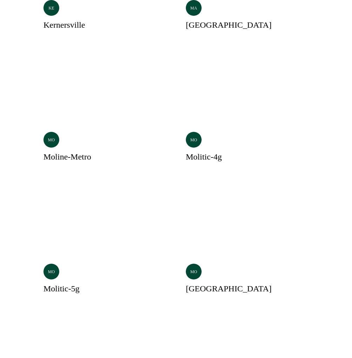
click at [200, 281] on div "dm dmw dt dto du dubuque ho horizontina ke kernersville ma mannheim Selected mo…" at bounding box center [176, 118] width 290 height 942
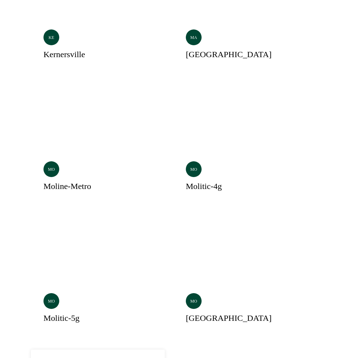
scroll to position [377, 0]
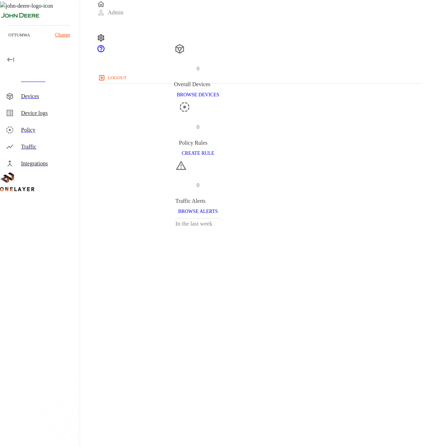
click at [18, 36] on p "ottumwa" at bounding box center [18, 35] width 21 height 6
copy p "ottumwa"
click at [62, 144] on div "Traffic" at bounding box center [47, 147] width 52 height 8
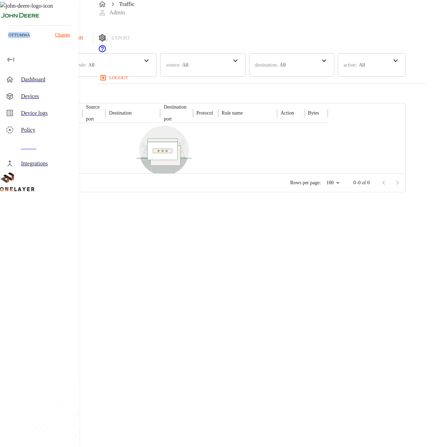
click at [62, 139] on div "Traffic" at bounding box center [39, 146] width 78 height 17
click at [62, 131] on div "Policy" at bounding box center [47, 130] width 52 height 8
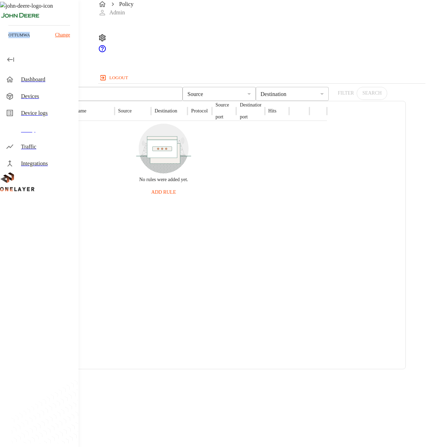
click at [55, 154] on div "Traffic" at bounding box center [39, 146] width 78 height 17
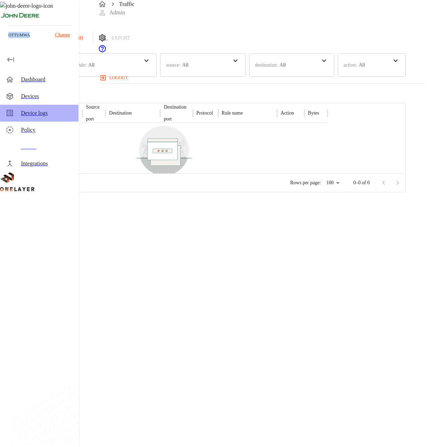
click at [30, 110] on div "Device logs" at bounding box center [47, 113] width 52 height 8
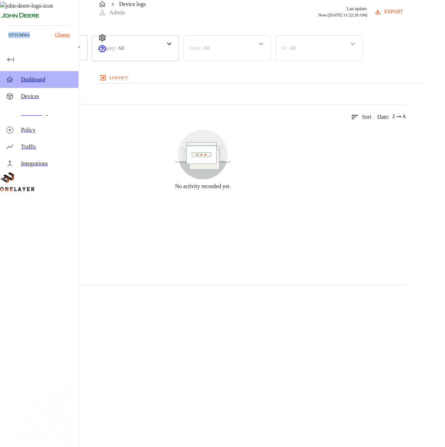
click at [40, 80] on div "Dashboard" at bounding box center [47, 79] width 52 height 8
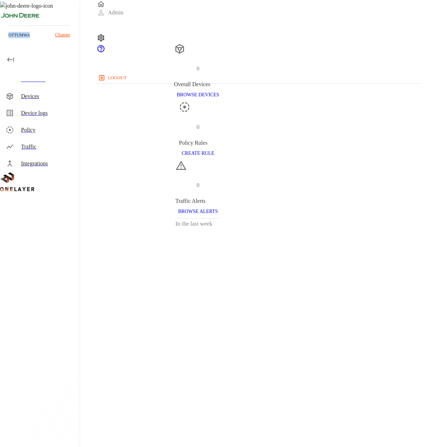
click at [43, 90] on div "Devices" at bounding box center [39, 96] width 78 height 17
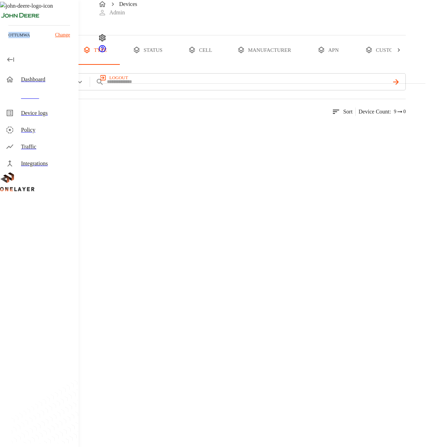
click at [49, 73] on div "Dashboard" at bounding box center [39, 79] width 78 height 17
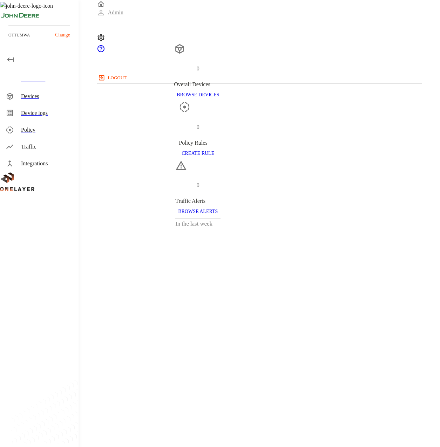
click at [64, 32] on p "Change" at bounding box center [62, 34] width 15 height 7
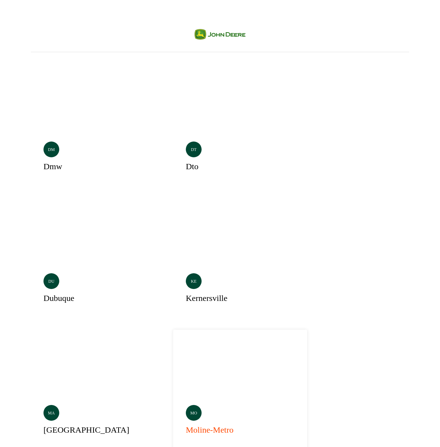
click at [307, 330] on div "mo moline-metro" at bounding box center [240, 391] width 134 height 123
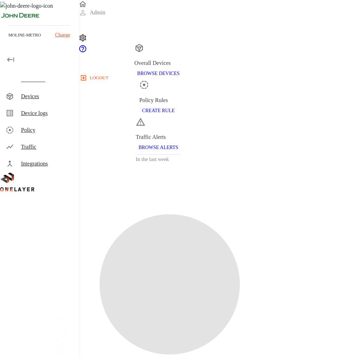
click at [62, 33] on p "Change" at bounding box center [62, 34] width 15 height 7
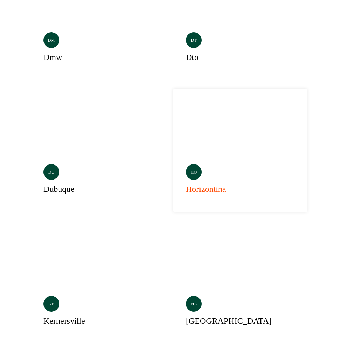
scroll to position [112, 0]
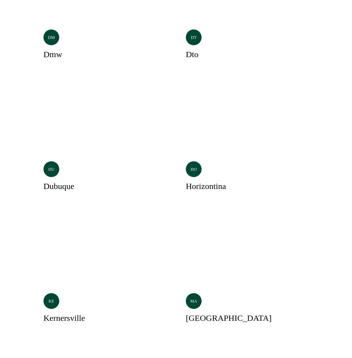
drag, startPoint x: 226, startPoint y: 3, endPoint x: 299, endPoint y: 118, distance: 136.9
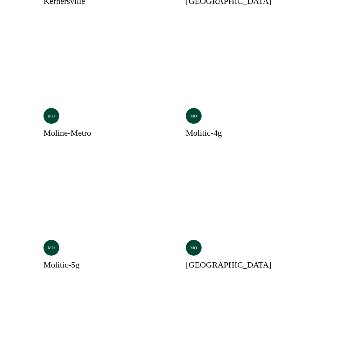
scroll to position [433, 0]
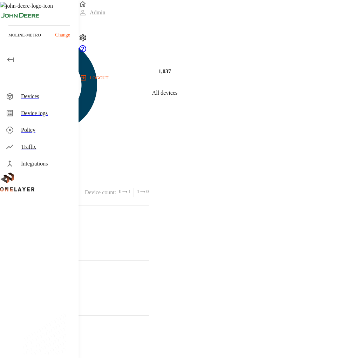
scroll to position [28, 0]
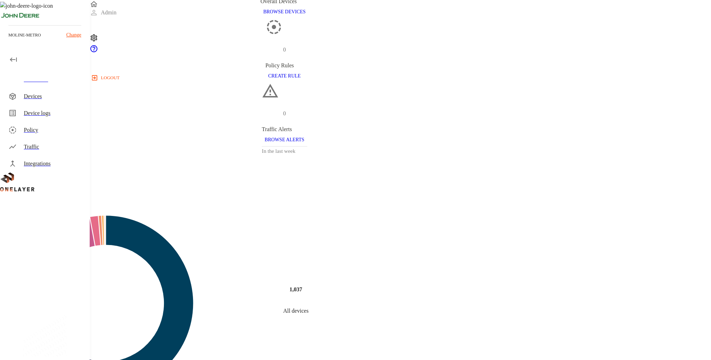
scroll to position [84, 0]
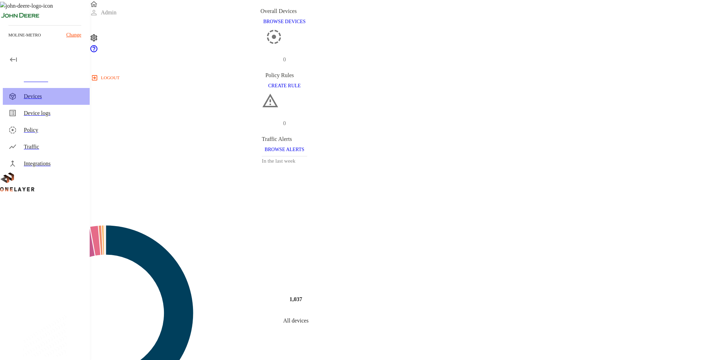
click at [66, 103] on div "Devices" at bounding box center [46, 96] width 87 height 17
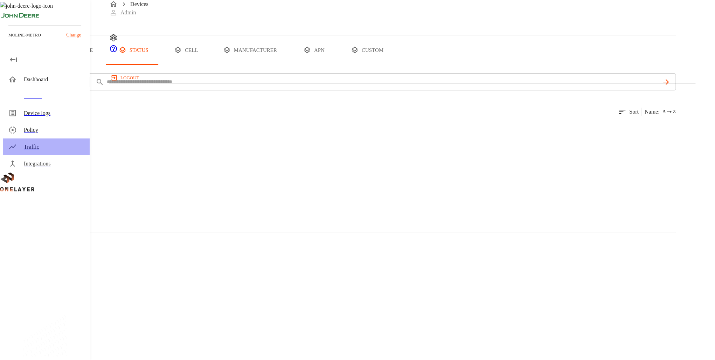
click at [57, 155] on div "Traffic" at bounding box center [46, 146] width 87 height 17
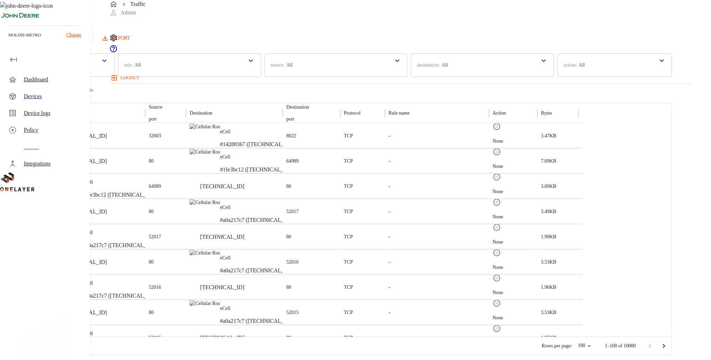
click at [75, 88] on div "Devices" at bounding box center [46, 96] width 87 height 17
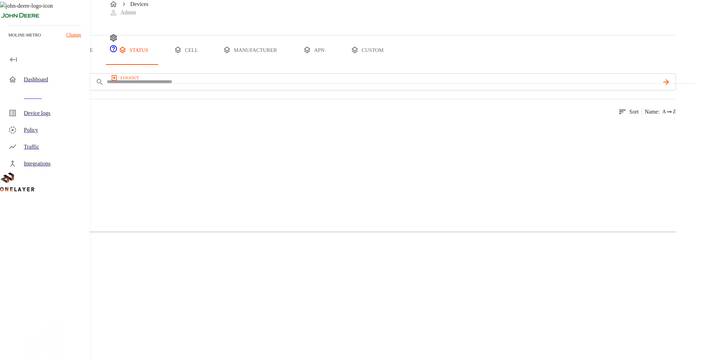
click at [55, 76] on div "Dashboard" at bounding box center [54, 79] width 60 height 8
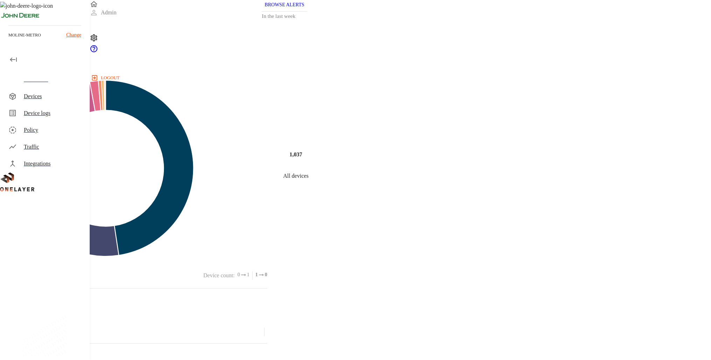
scroll to position [324, 0]
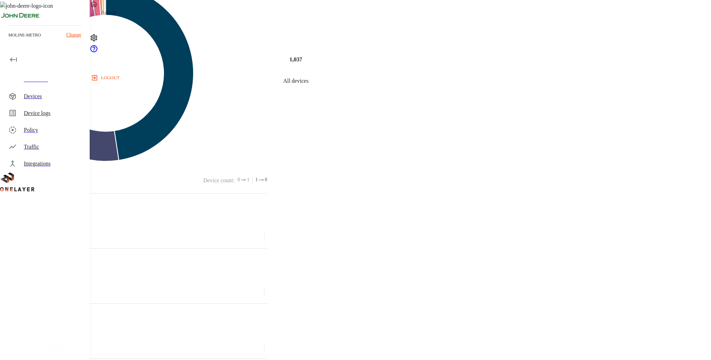
click at [38, 90] on div "Devices" at bounding box center [46, 96] width 87 height 17
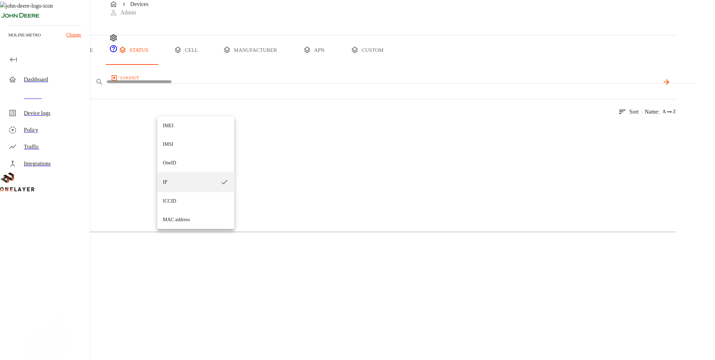
click at [176, 108] on body "Devices Admin logout moline-metro Change Dashboard Devices Device logs Policy T…" at bounding box center [357, 342] width 715 height 685
click at [181, 206] on li "ICCID" at bounding box center [195, 201] width 77 height 19
type input "*****"
click at [242, 87] on input "text" at bounding box center [383, 82] width 554 height 10
paste input "**********"
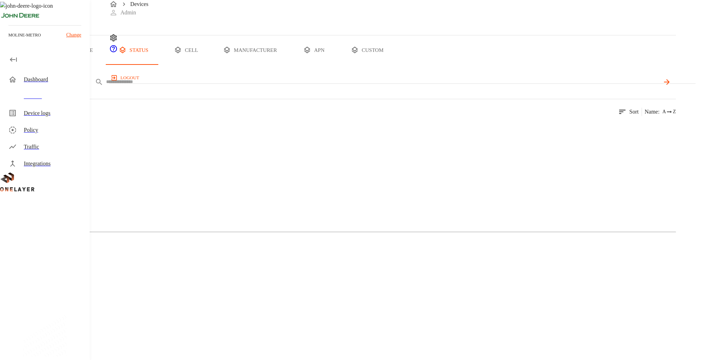
type input "**********"
click at [56, 266] on icon at bounding box center [35, 287] width 42 height 42
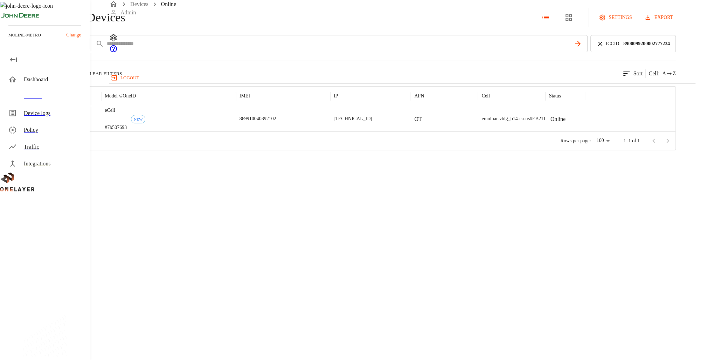
click at [236, 131] on div "eCell #7b507693 NEW" at bounding box center [168, 118] width 135 height 25
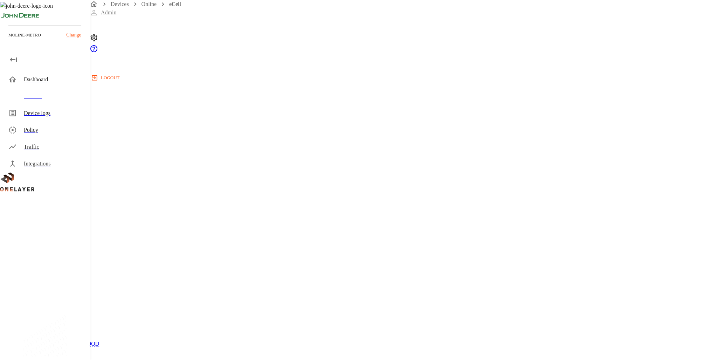
scroll to position [56, 0]
click at [55, 96] on div "Devices" at bounding box center [54, 96] width 60 height 8
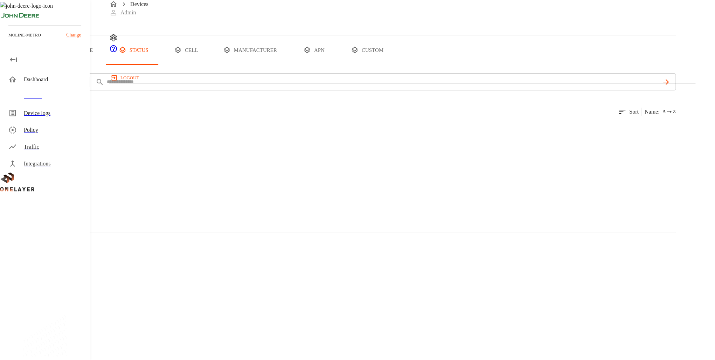
click at [55, 65] on button "all devices" at bounding box center [27, 49] width 55 height 29
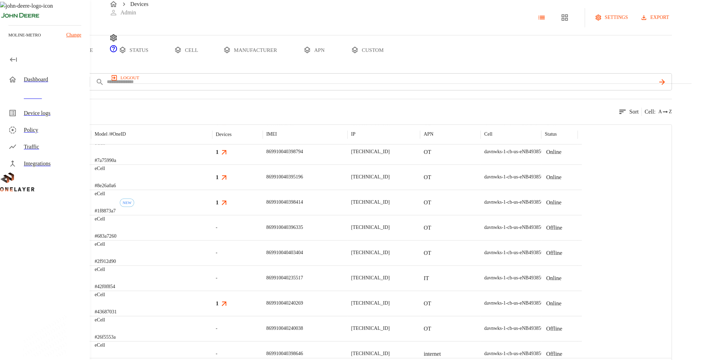
scroll to position [308, 0]
click at [212, 240] on div "eCell #683a7260" at bounding box center [151, 226] width 121 height 25
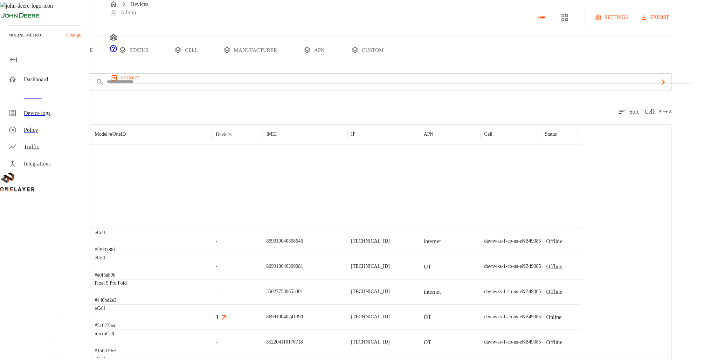
scroll to position [589, 0]
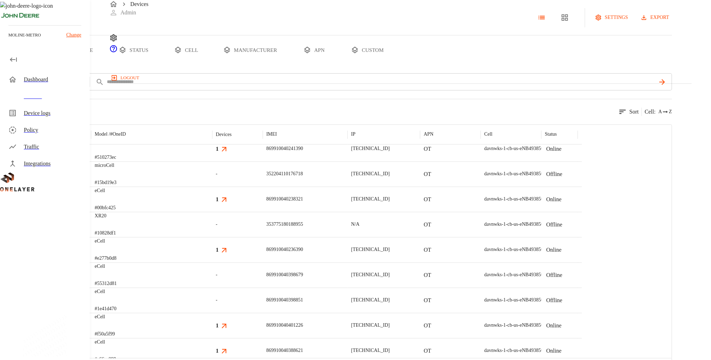
click at [212, 287] on div "eCell #55312d81" at bounding box center [151, 274] width 121 height 25
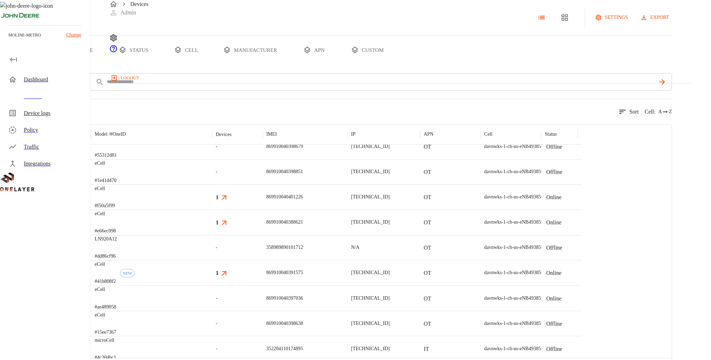
scroll to position [759, 0]
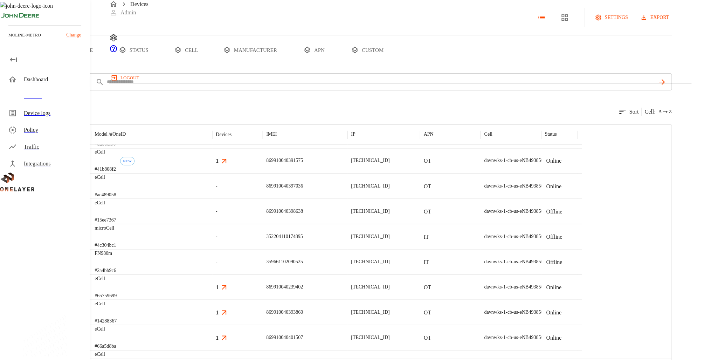
click at [212, 224] on div "eCell #15ee7367" at bounding box center [151, 210] width 121 height 25
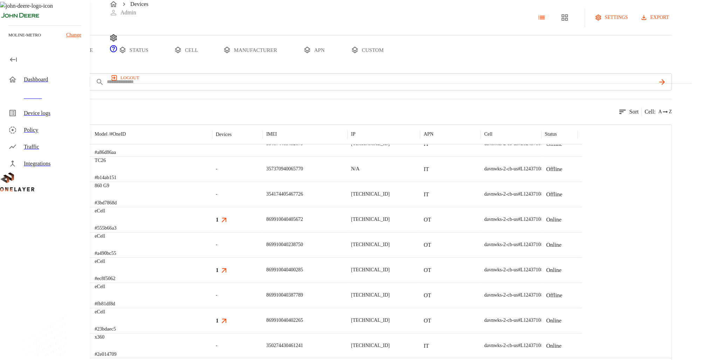
click at [212, 257] on div "eCell #a490bc55" at bounding box center [151, 244] width 121 height 25
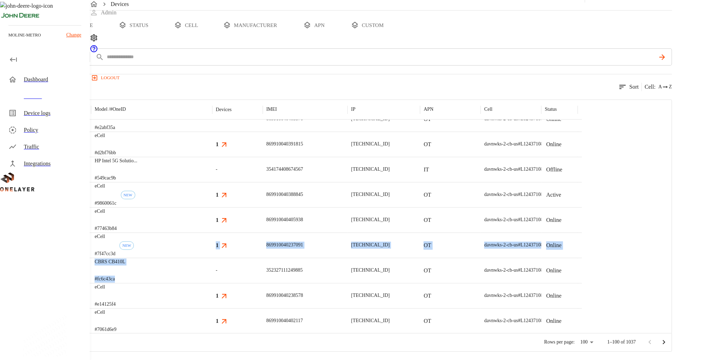
drag, startPoint x: 285, startPoint y: 273, endPoint x: 312, endPoint y: 238, distance: 43.9
click at [312, 238] on div "eCell #7198c338 1 869910040236341 10.137.64.150 OT davnwks-2-cb-us #L1243710802…" at bounding box center [291, 181] width 582 height 303
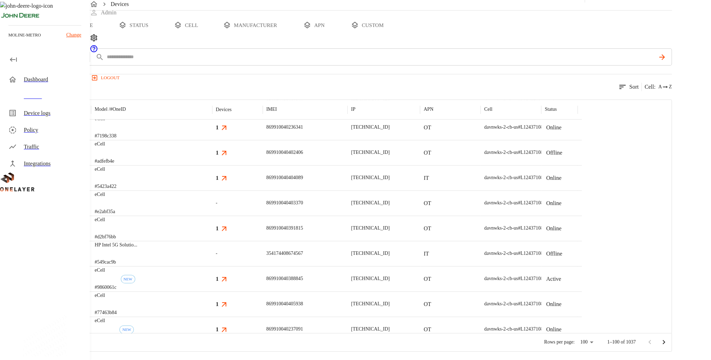
click at [212, 201] on div "eCell #e2abf35a" at bounding box center [151, 202] width 121 height 25
click at [227, 60] on div "ICCID *****" at bounding box center [361, 56] width 622 height 17
click at [235, 58] on input "text" at bounding box center [380, 57] width 549 height 10
paste input "**********"
type input "**********"
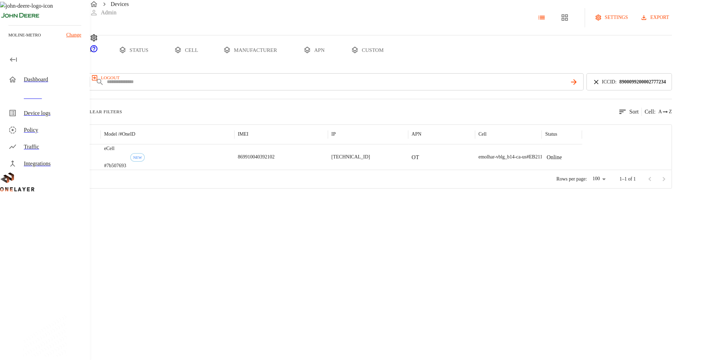
click at [234, 150] on div "eCell #7b507693 NEW" at bounding box center [168, 156] width 134 height 25
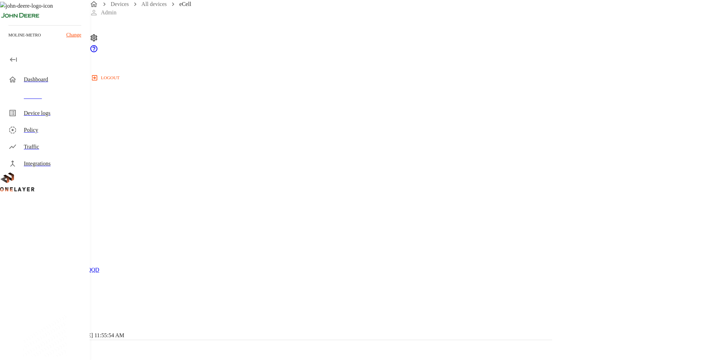
drag, startPoint x: 424, startPoint y: 281, endPoint x: 474, endPoint y: 286, distance: 50.3
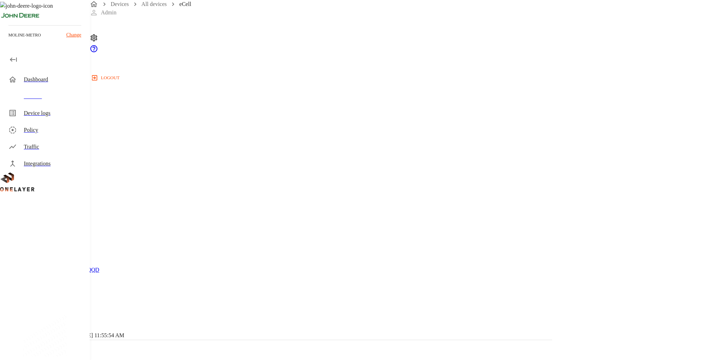
copy p "[MAC_ADDRESS]"
click at [39, 118] on div "Device logs" at bounding box center [46, 113] width 87 height 17
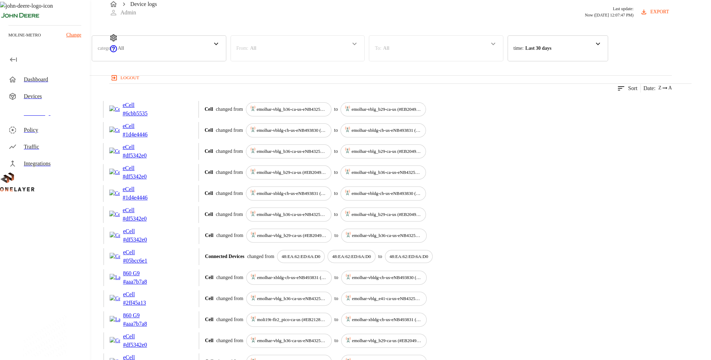
click at [226, 61] on div "category : All" at bounding box center [159, 48] width 135 height 26
click at [167, 90] on p "Connected Devices" at bounding box center [131, 85] width 69 height 7
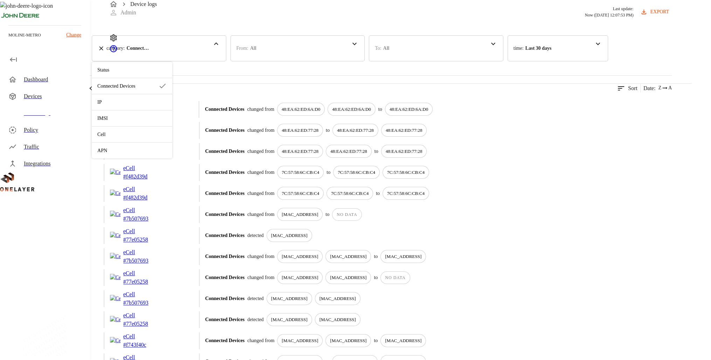
click at [642, 202] on div "10/09/2025 09:38:23 AM eCell # f482d39d Connected Devices changed from 7C:57:58…" at bounding box center [336, 193] width 672 height 17
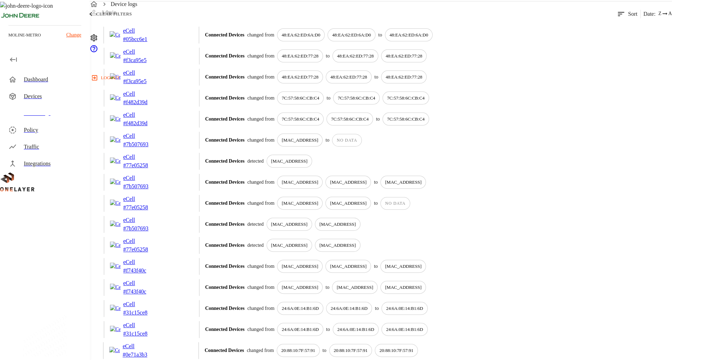
scroll to position [84, 0]
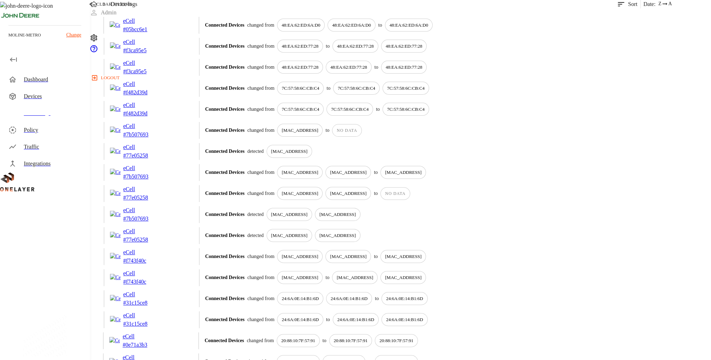
click at [597, 221] on div "Connected Devices detected 00:D0:69:56:1B:8D 00:D0:69:56:1B:8D" at bounding box center [438, 214] width 467 height 13
click at [642, 221] on div "Connected Devices detected 00:D0:69:56:1B:8D 00:D0:69:56:1B:8D" at bounding box center [438, 214] width 467 height 13
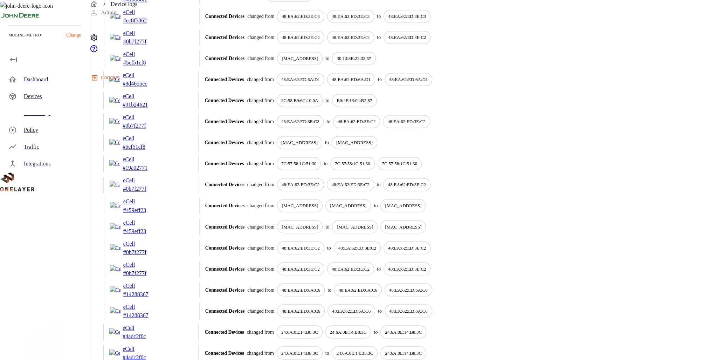
scroll to position [0, 0]
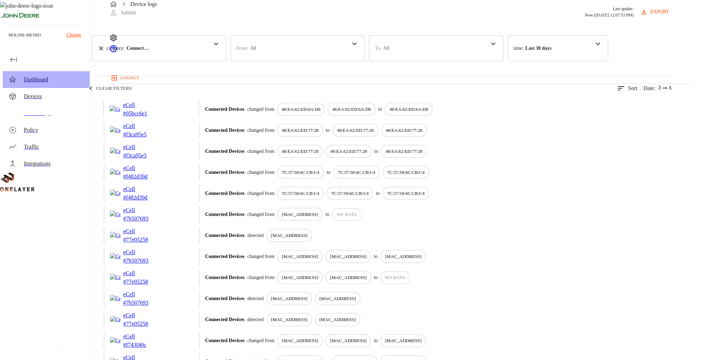
click at [38, 81] on div "Dashboard" at bounding box center [54, 79] width 60 height 8
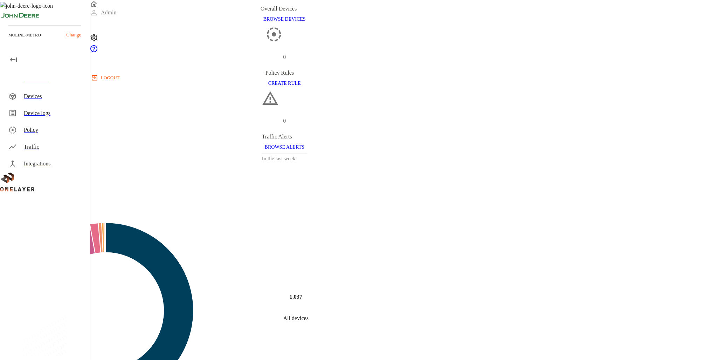
scroll to position [112, 0]
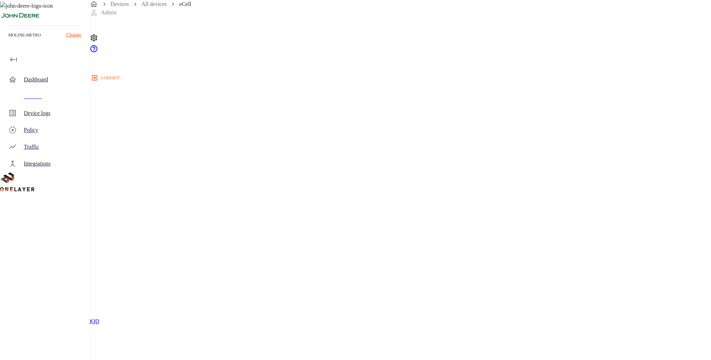
scroll to position [168, 0]
copy p "[MAC_ADDRESS]"
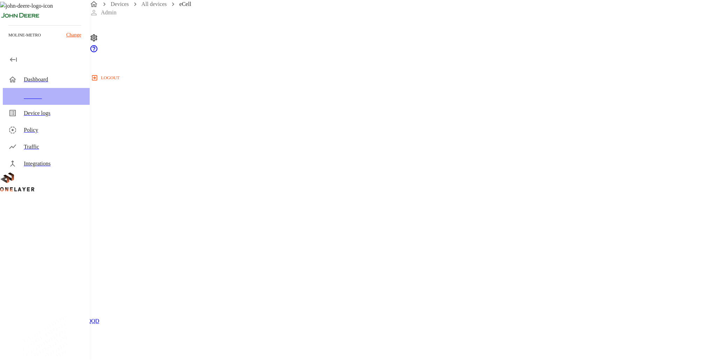
click at [69, 95] on div "Devices" at bounding box center [54, 96] width 60 height 8
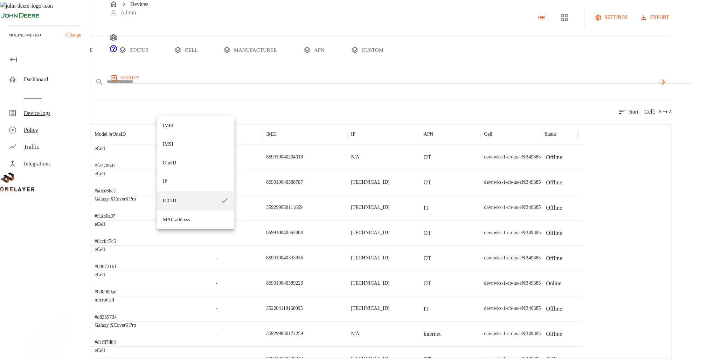
click at [185, 108] on body "Devices Admin logout moline-metro Change Dashboard Devices Device logs Policy T…" at bounding box center [357, 188] width 715 height 376
click at [197, 221] on li "MAC address" at bounding box center [195, 219] width 77 height 19
type input "**********"
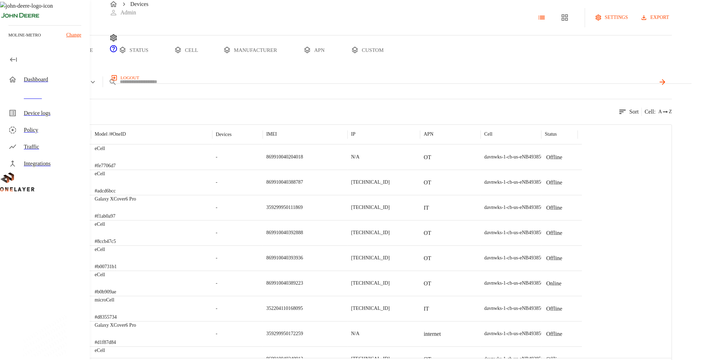
drag, startPoint x: 255, startPoint y: 120, endPoint x: 263, endPoint y: 110, distance: 12.5
click at [259, 96] on div "**********" at bounding box center [336, 84] width 672 height 23
click at [263, 87] on input "text" at bounding box center [387, 82] width 536 height 10
paste input "**********"
type input "**********"
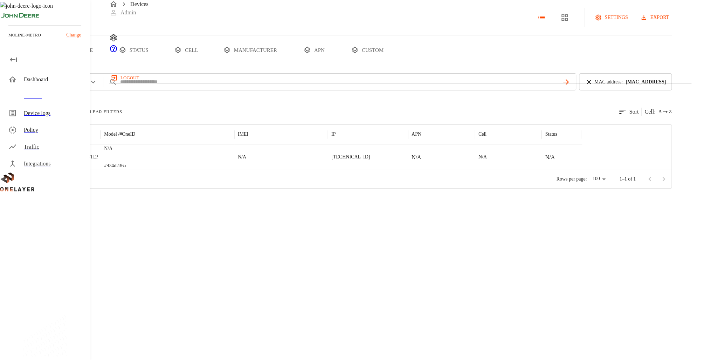
click at [234, 170] on div "N/A #934d236a" at bounding box center [168, 156] width 134 height 25
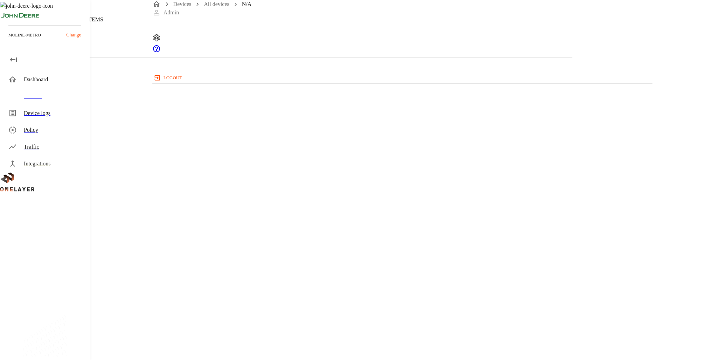
click at [239, 86] on p "eCell" at bounding box center [286, 81] width 539 height 8
click at [170, 57] on header "N/A [TECHNICAL_ID] #934d236a" at bounding box center [286, 28] width 573 height 57
click at [239, 86] on p "eCell" at bounding box center [286, 81] width 539 height 8
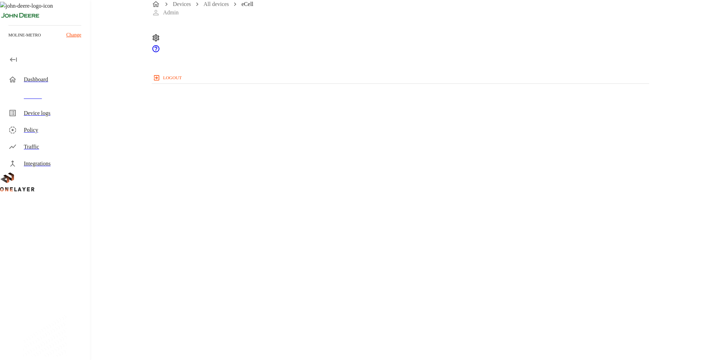
scroll to position [242, 0]
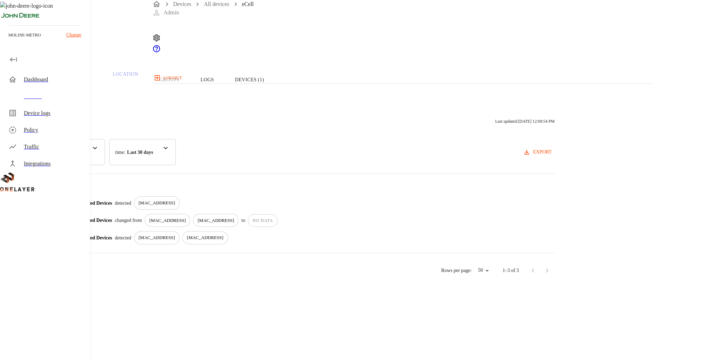
click at [153, 156] on p "Last 30 days" at bounding box center [140, 152] width 26 height 7
click at [105, 162] on div "category : All" at bounding box center [62, 152] width 88 height 26
click at [461, 172] on div "Activity Logs Last updated: [DATE] 12:09:54 PM category : All Connected Devices…" at bounding box center [286, 191] width 573 height 178
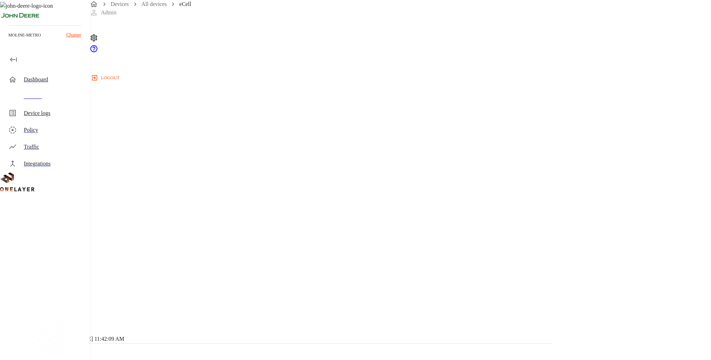
scroll to position [242, 0]
drag, startPoint x: 324, startPoint y: 269, endPoint x: 312, endPoint y: 269, distance: 11.9
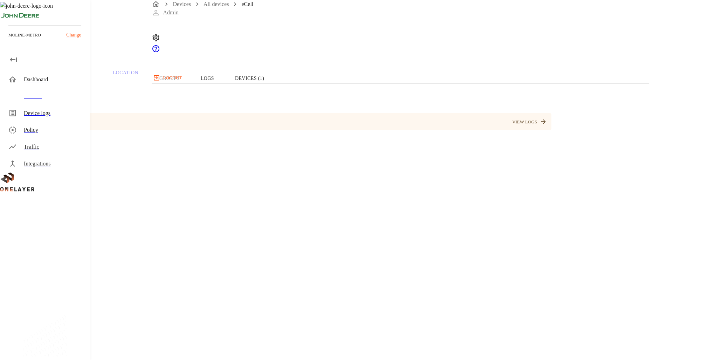
scroll to position [0, 0]
